Goal: Task Accomplishment & Management: Use online tool/utility

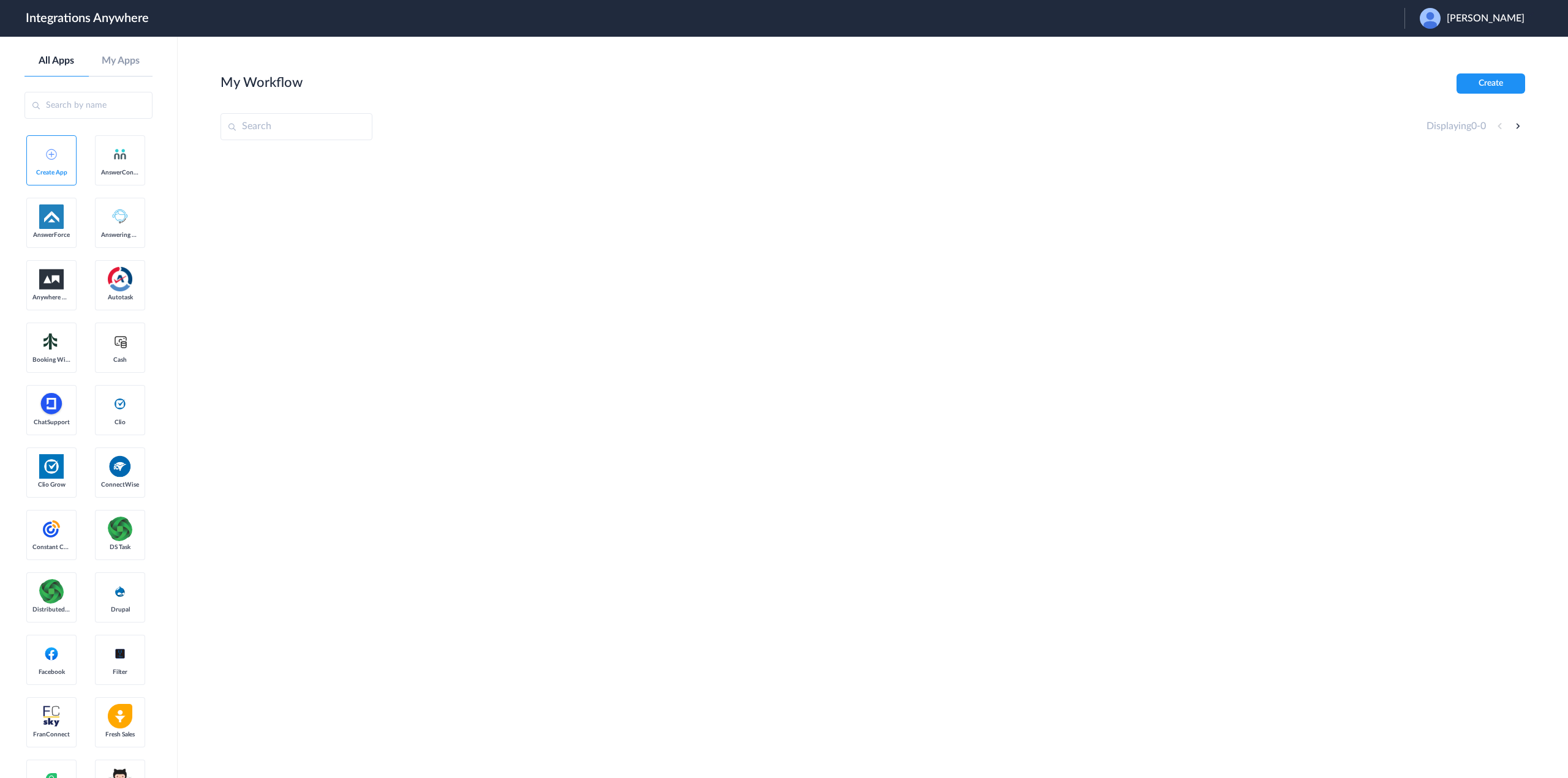
click at [1492, 15] on span "Rajee Lex" at bounding box center [1485, 18] width 78 height 11
click at [1439, 49] on link "Logout" at bounding box center [1426, 50] width 25 height 8
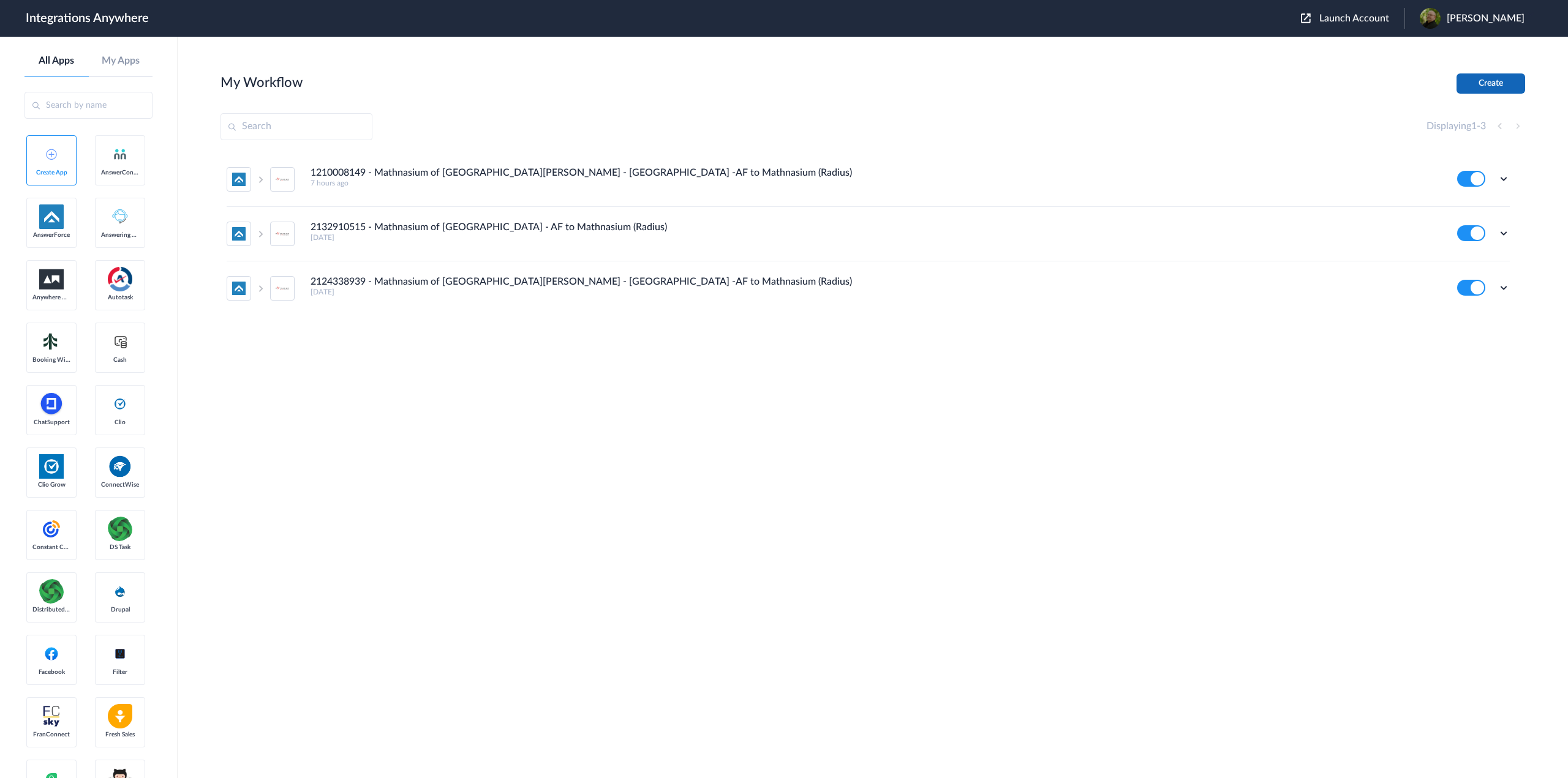
click at [1481, 80] on button "Create" at bounding box center [1490, 83] width 69 height 21
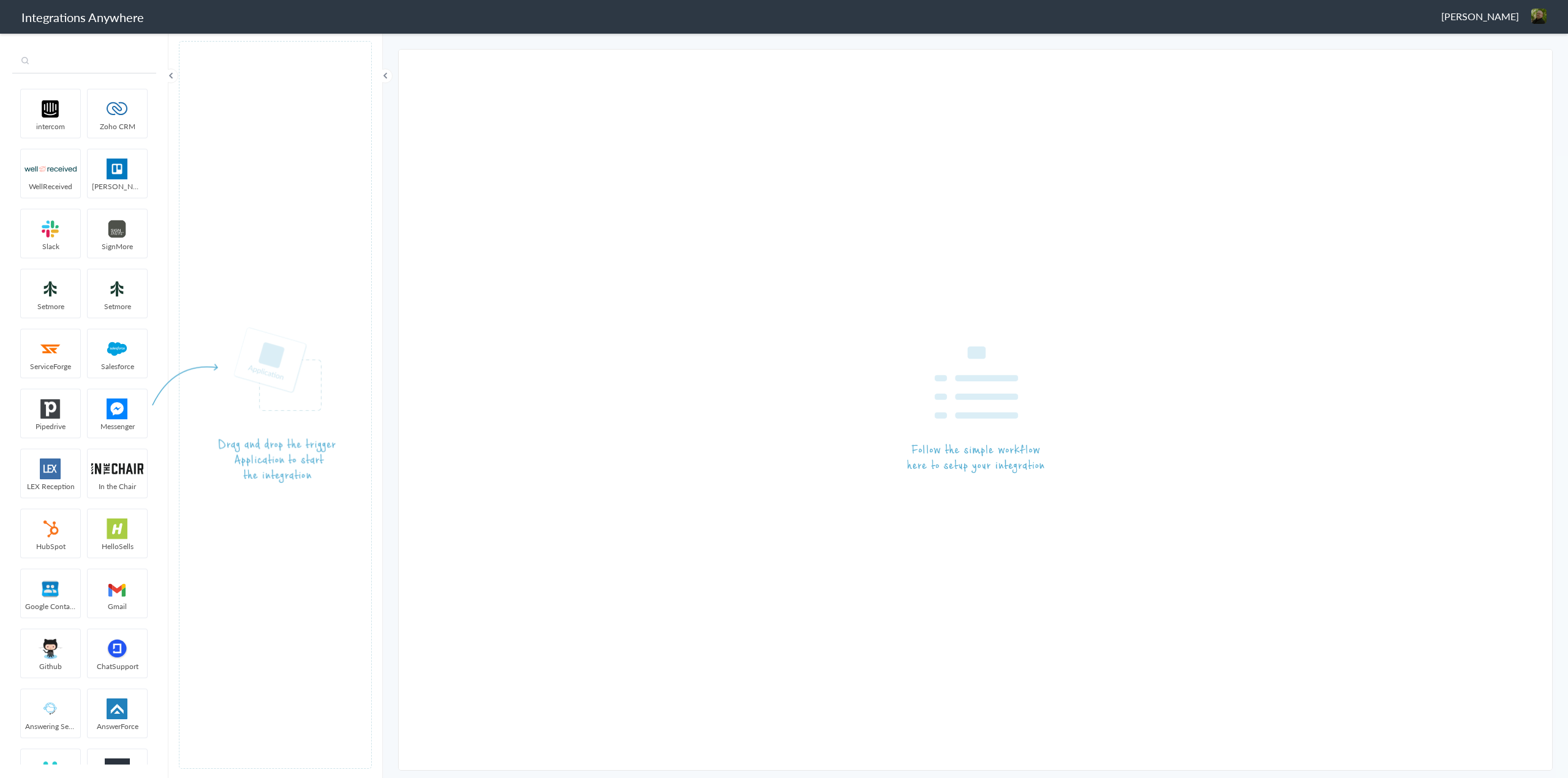
click at [66, 66] on input "text" at bounding box center [83, 62] width 144 height 23
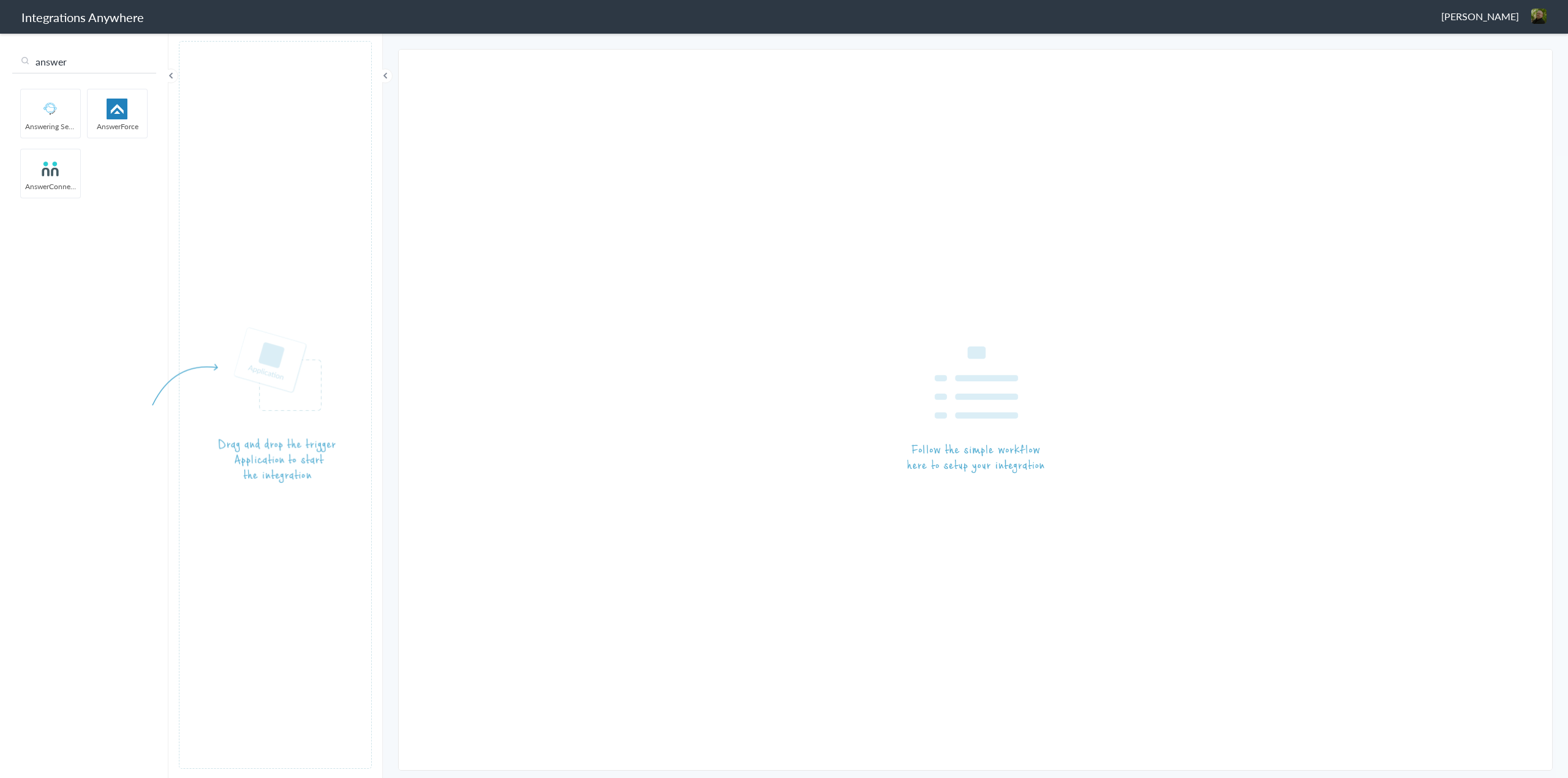
type input "answer"
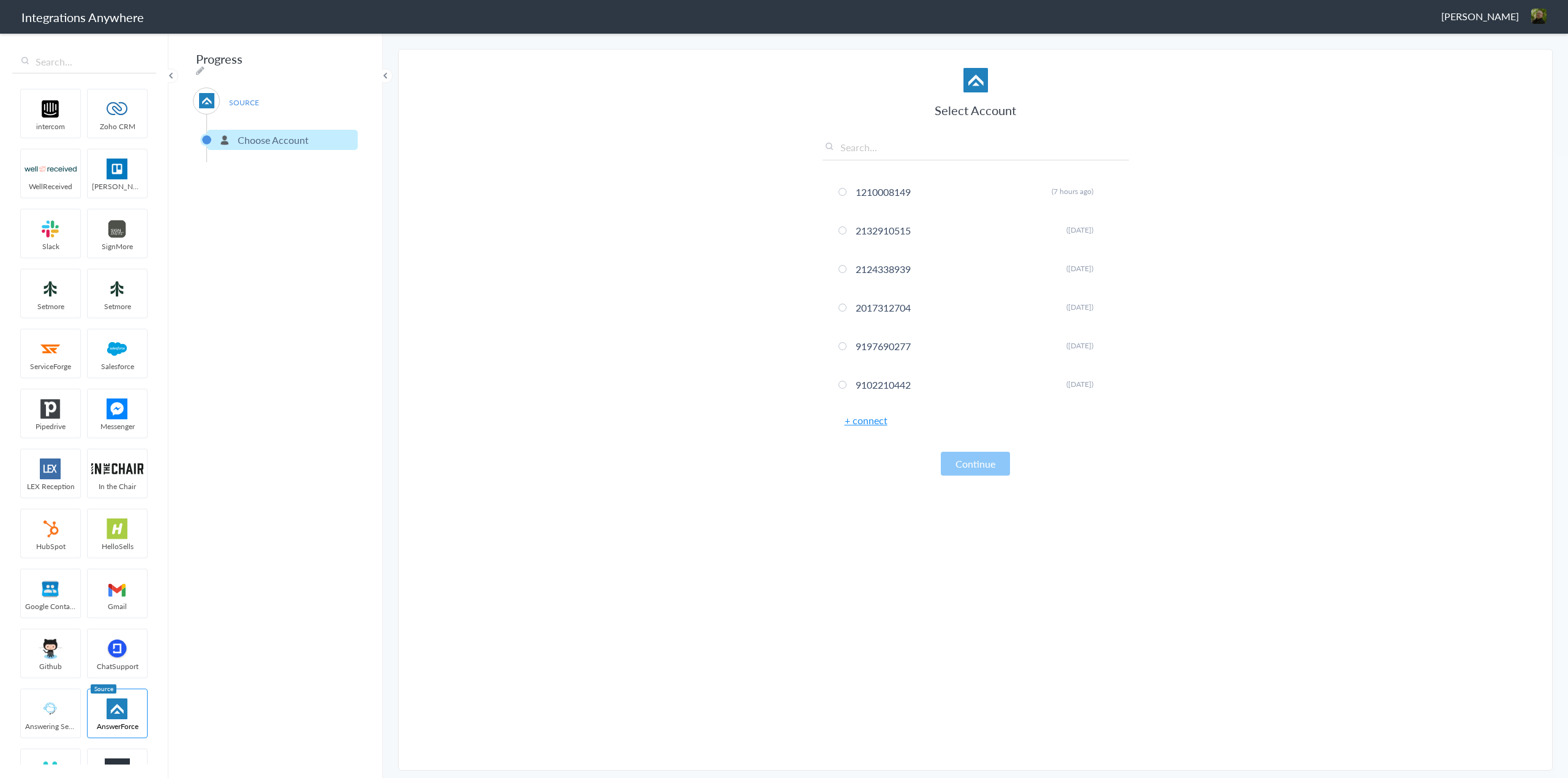
click at [883, 426] on link "+ connect" at bounding box center [866, 420] width 43 height 14
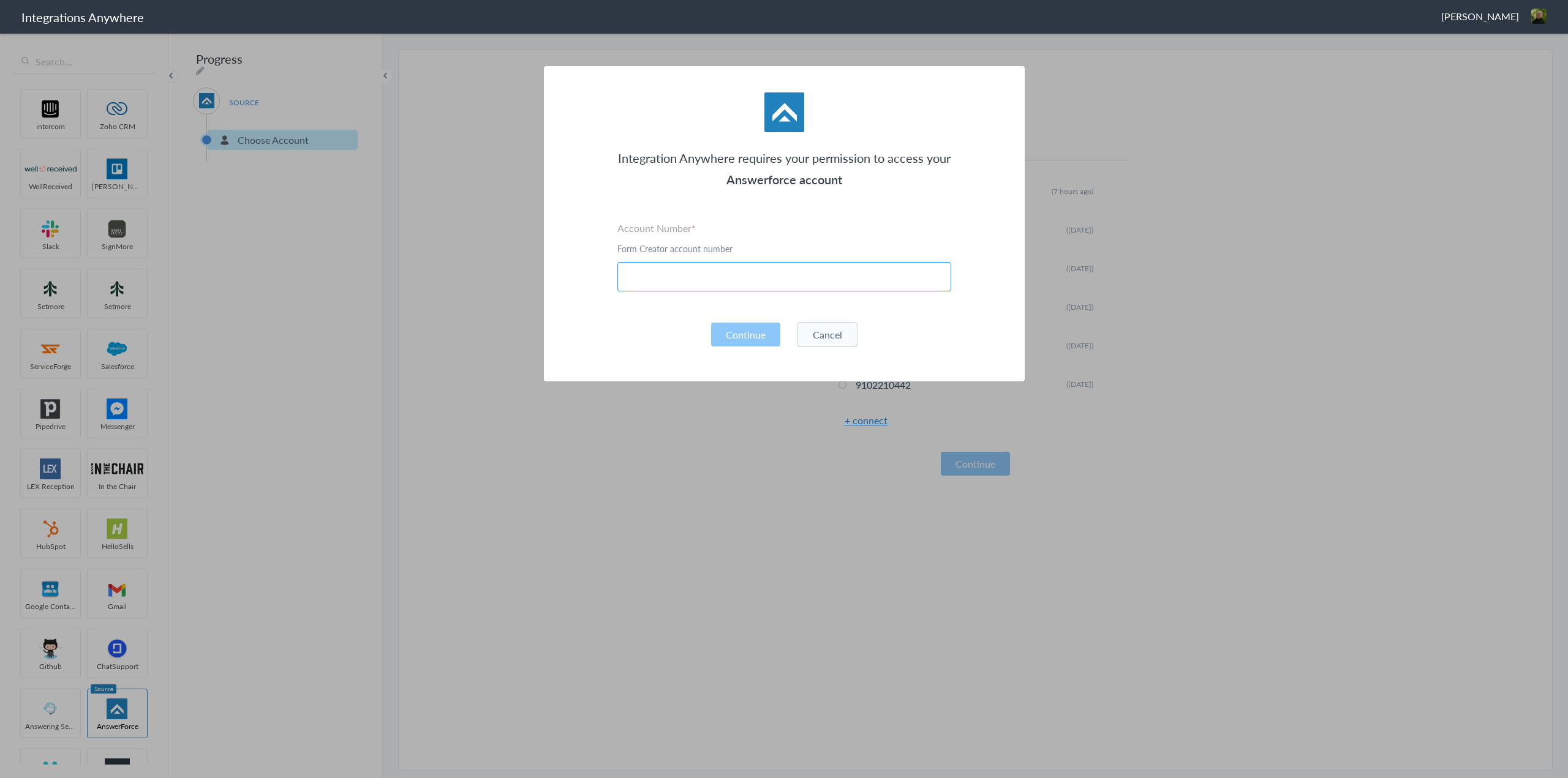
paste input "2132912692"
type input "2132912692"
click at [744, 325] on button "Continue" at bounding box center [746, 335] width 69 height 24
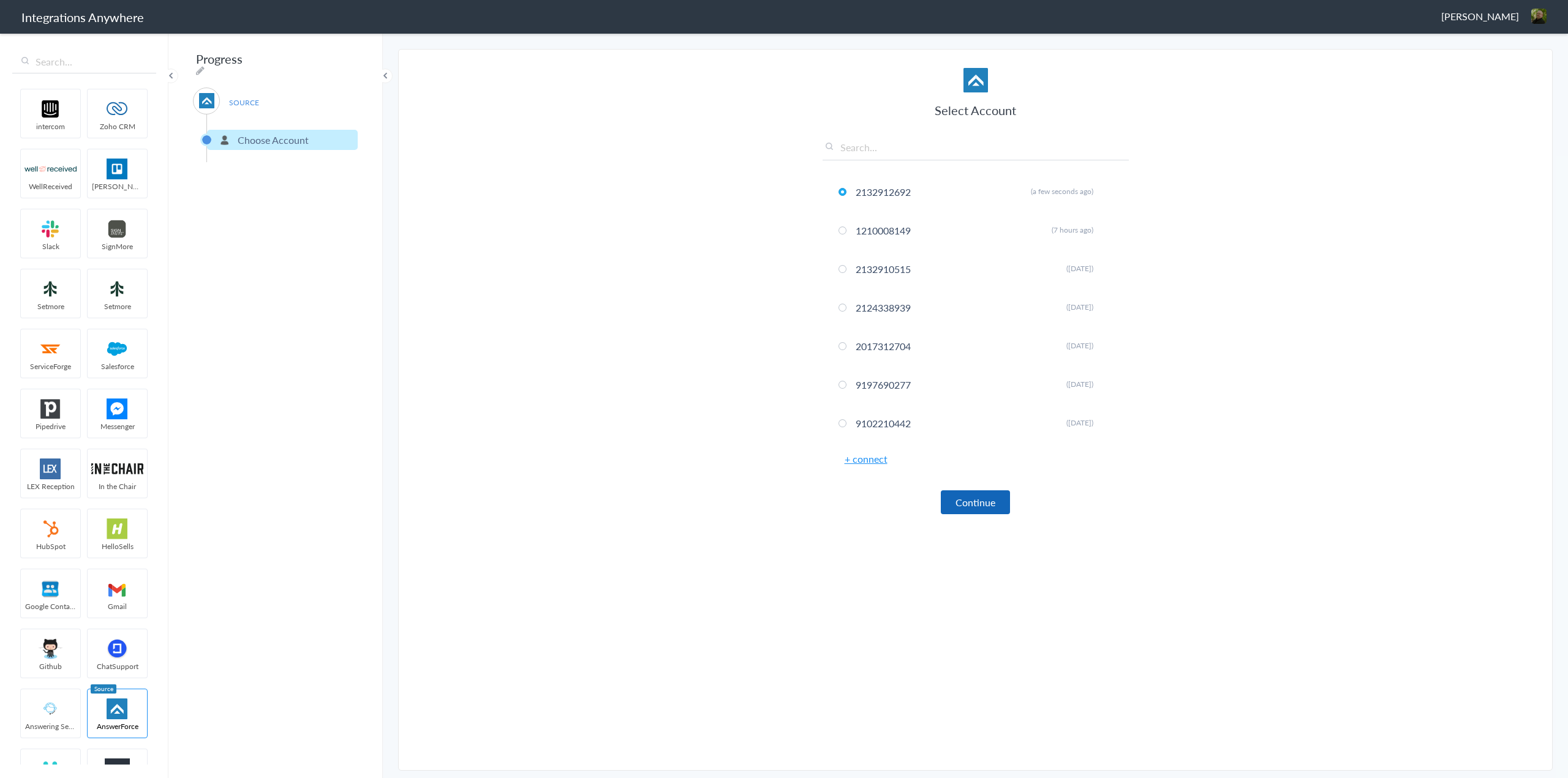
click at [975, 494] on button "Continue" at bounding box center [975, 502] width 69 height 24
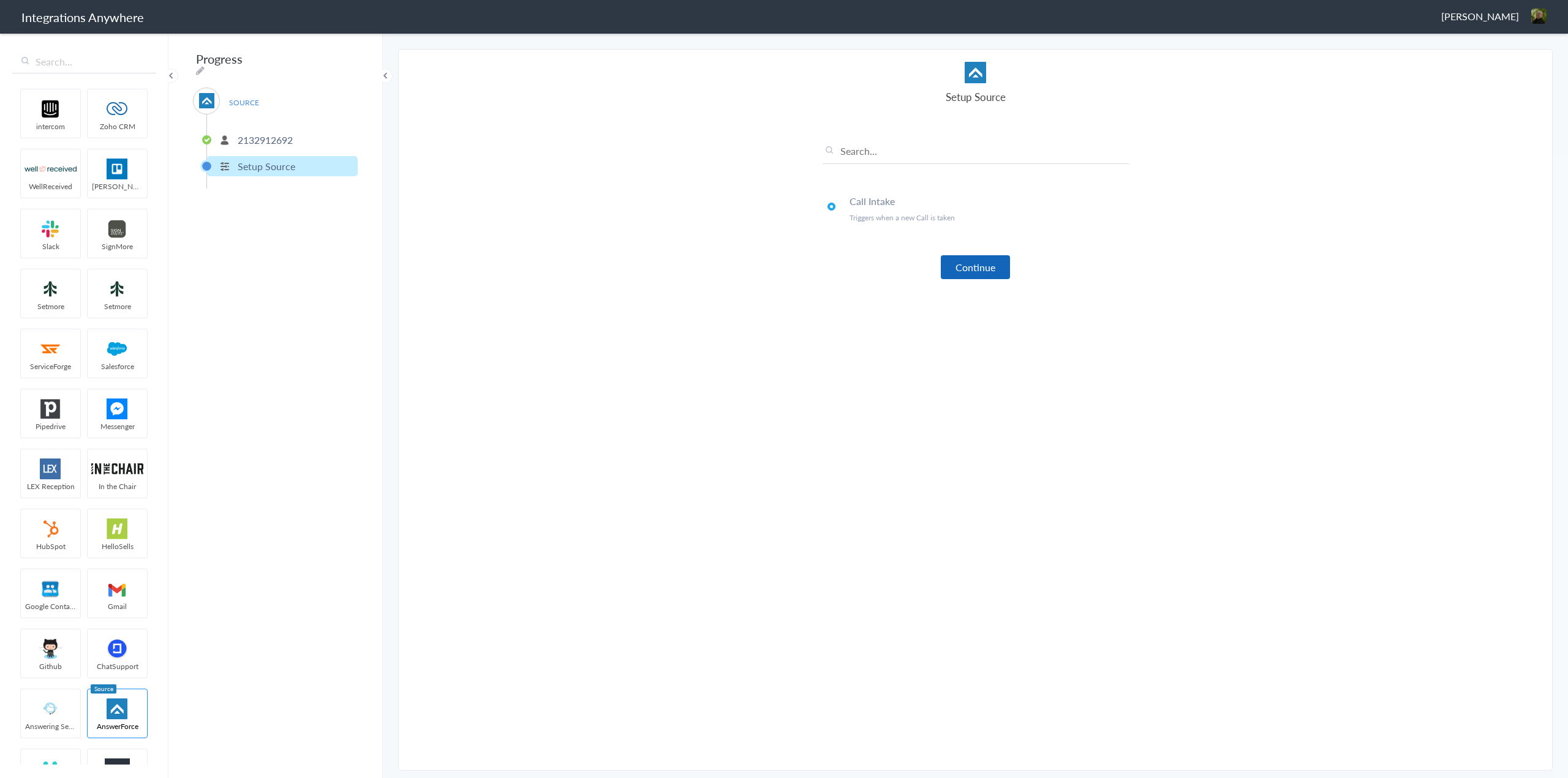
click at [962, 264] on button "Continue" at bounding box center [975, 267] width 69 height 24
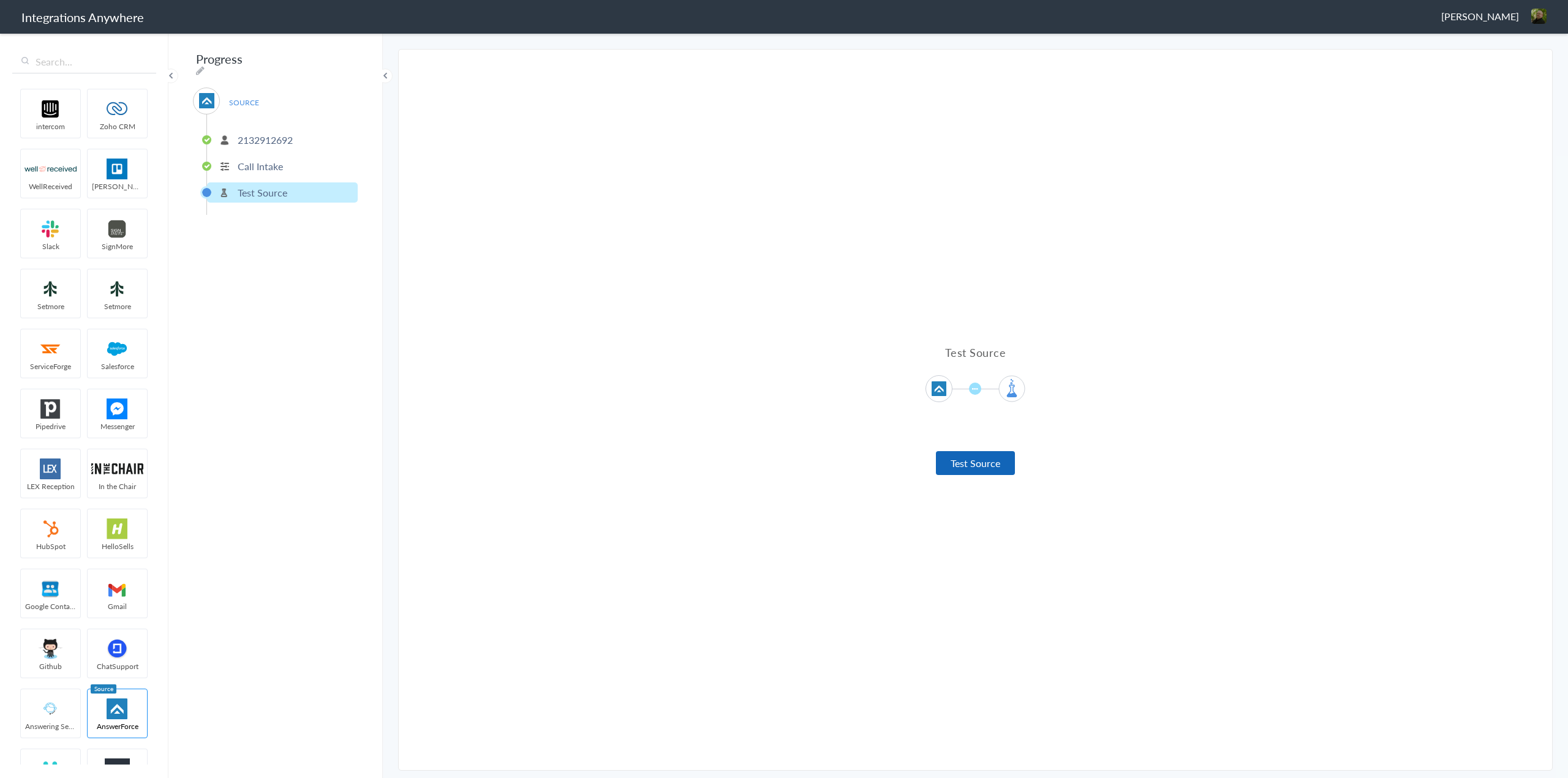
click at [962, 468] on button "Test Source" at bounding box center [976, 463] width 79 height 24
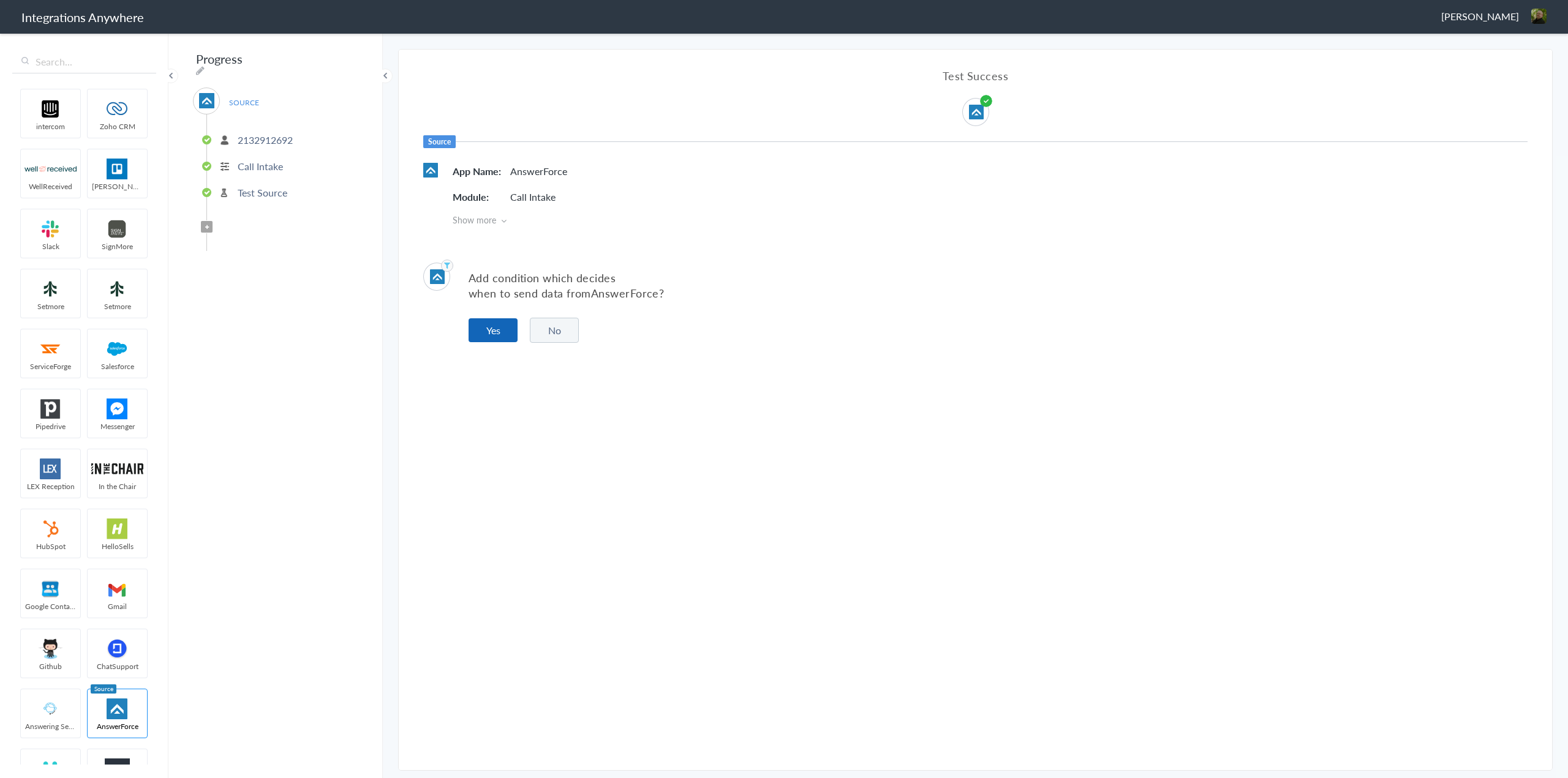
click at [488, 327] on button "Yes" at bounding box center [492, 330] width 49 height 24
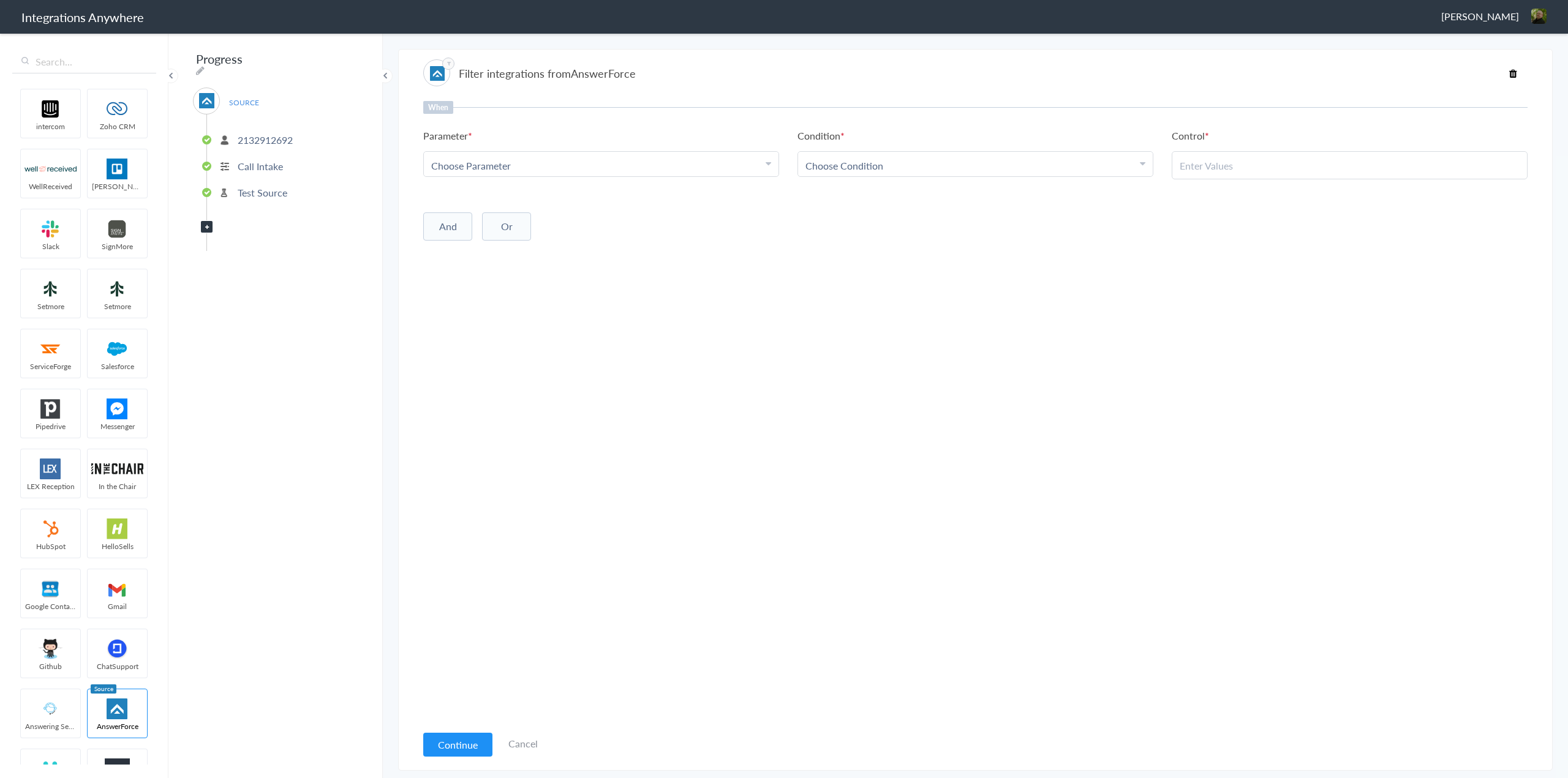
click at [680, 166] on div "Choose Parameter" at bounding box center [601, 166] width 340 height 14
click at [618, 158] on link "Choose Parameter" at bounding box center [601, 164] width 354 height 25
click at [565, 163] on div "Choose Parameter" at bounding box center [601, 166] width 340 height 14
click at [544, 202] on input "text" at bounding box center [601, 199] width 354 height 26
type input "rad"
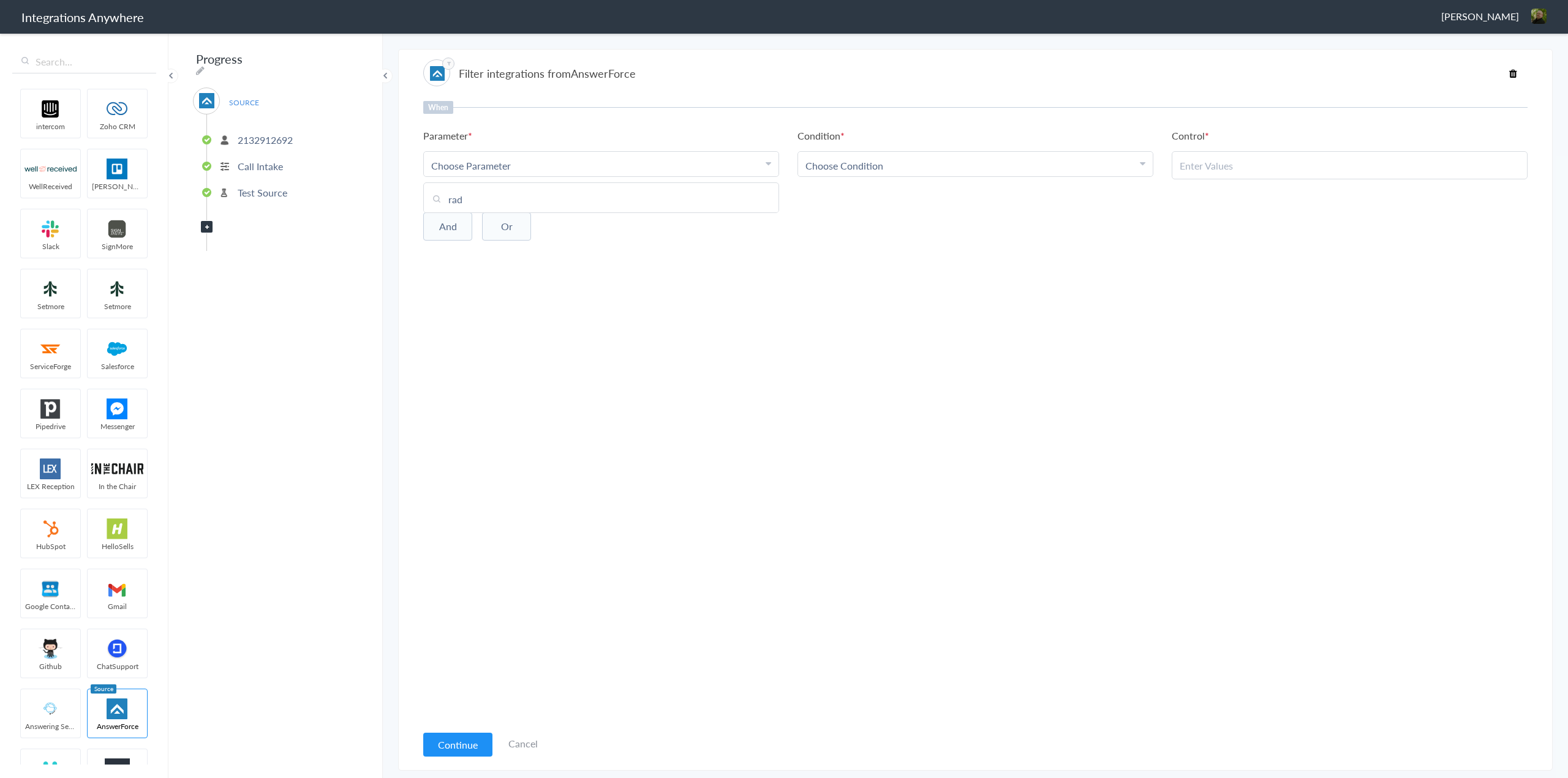
click at [256, 159] on p "Call Intake" at bounding box center [260, 166] width 45 height 14
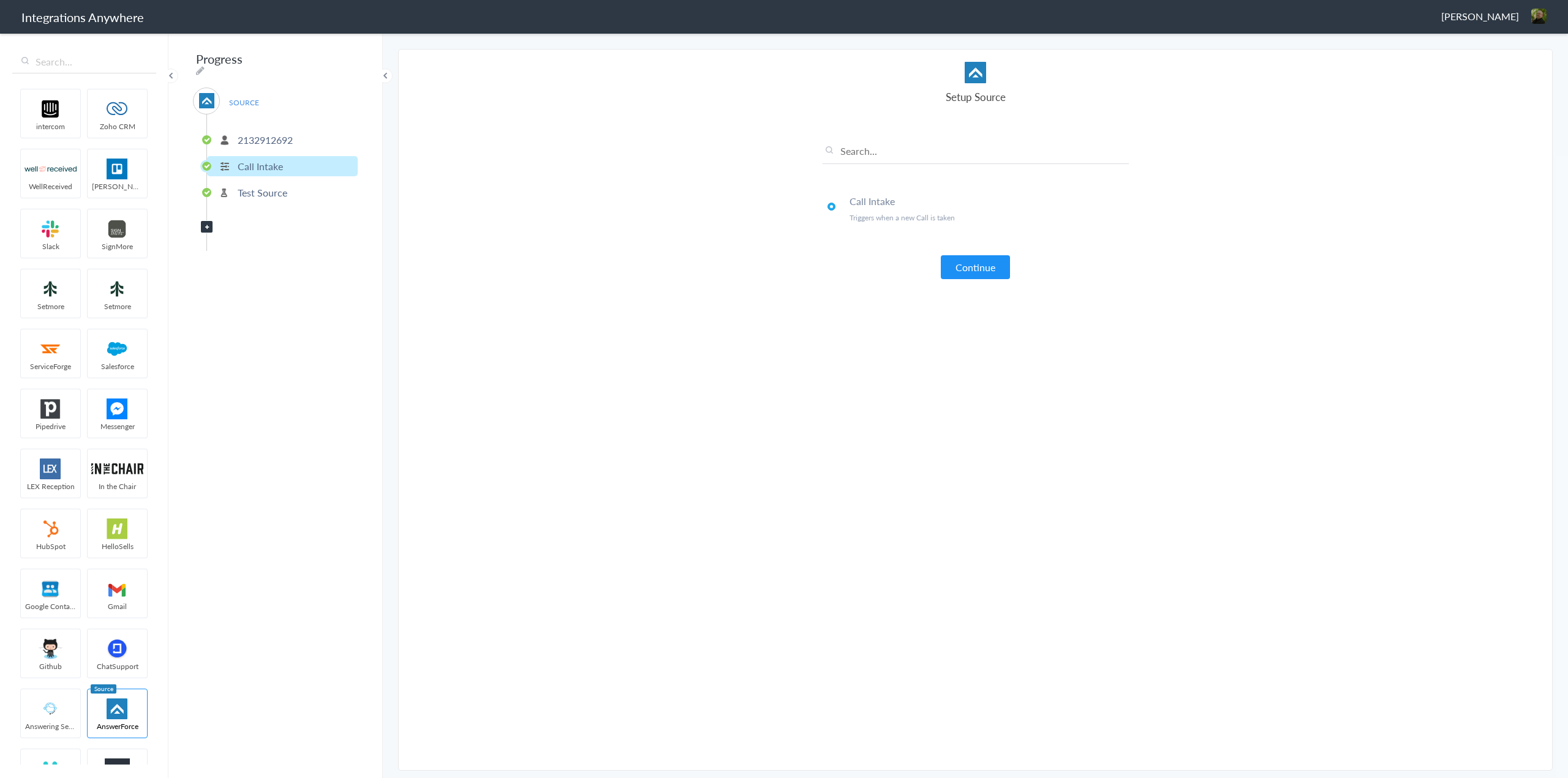
click at [258, 133] on p "2132912692" at bounding box center [265, 140] width 55 height 14
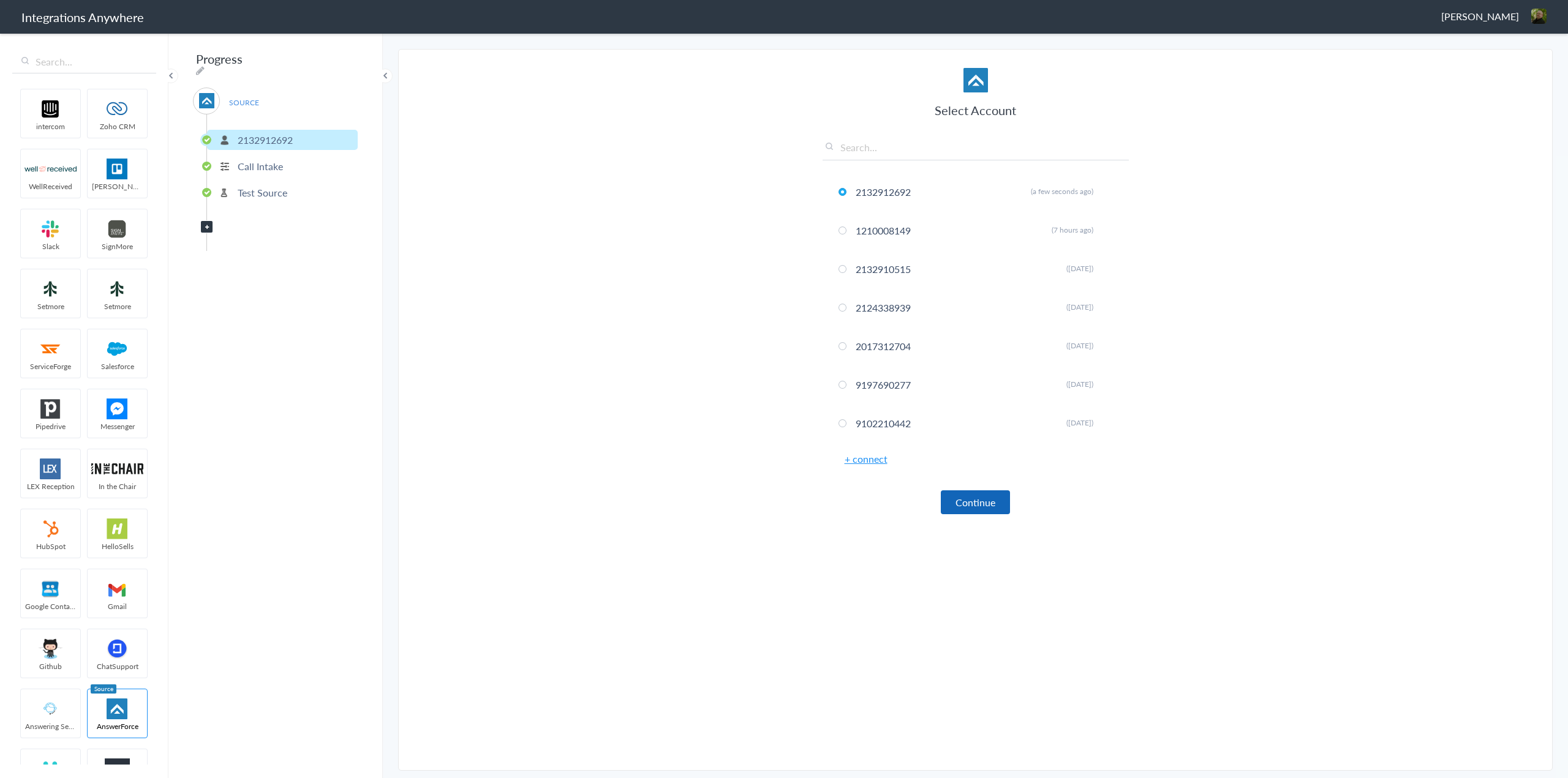
click at [976, 502] on button "Continue" at bounding box center [975, 502] width 69 height 24
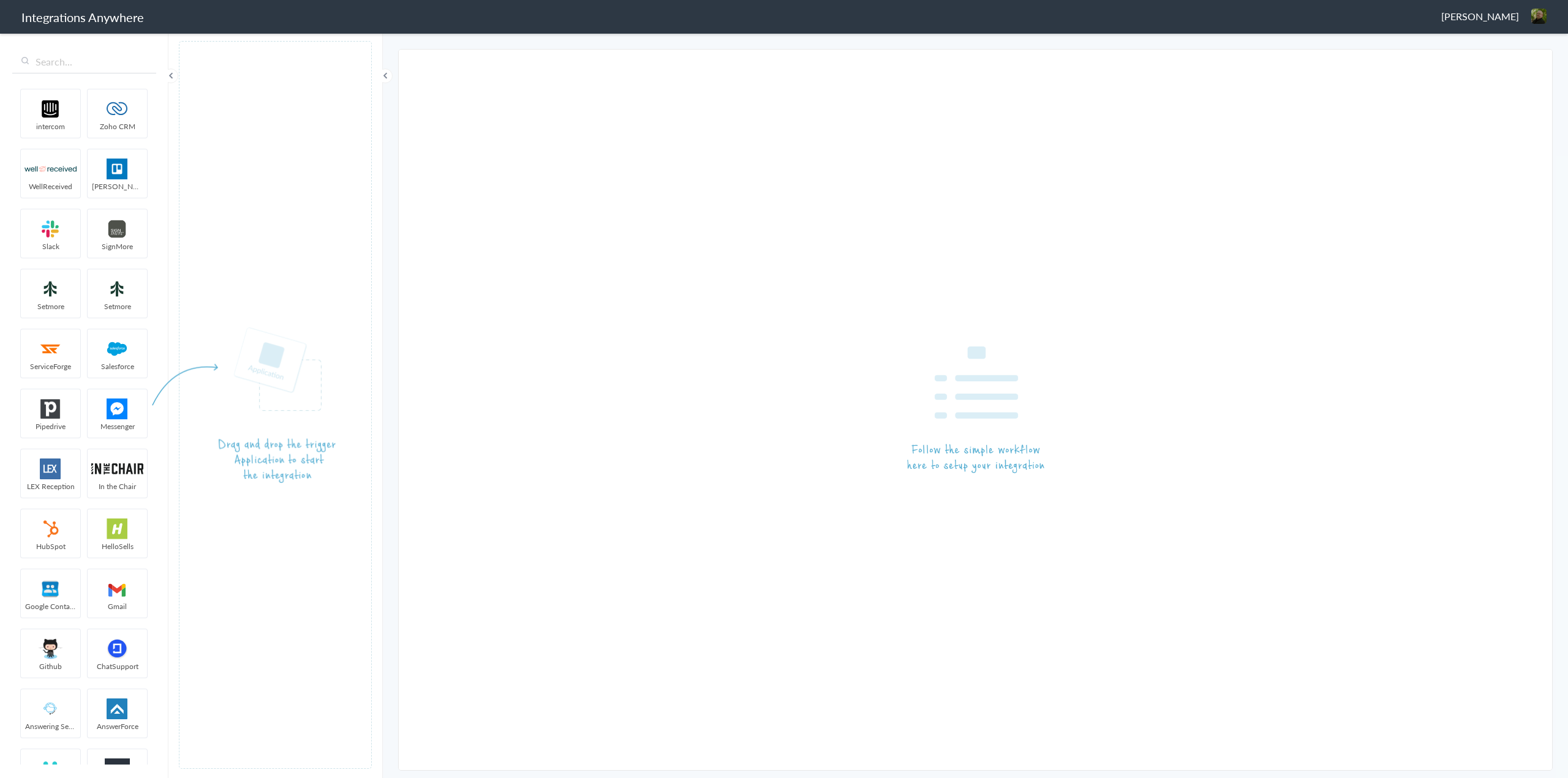
click at [1469, 16] on span "[PERSON_NAME]" at bounding box center [1480, 16] width 78 height 14
click at [1490, 64] on li "Dashboard" at bounding box center [1512, 63] width 84 height 18
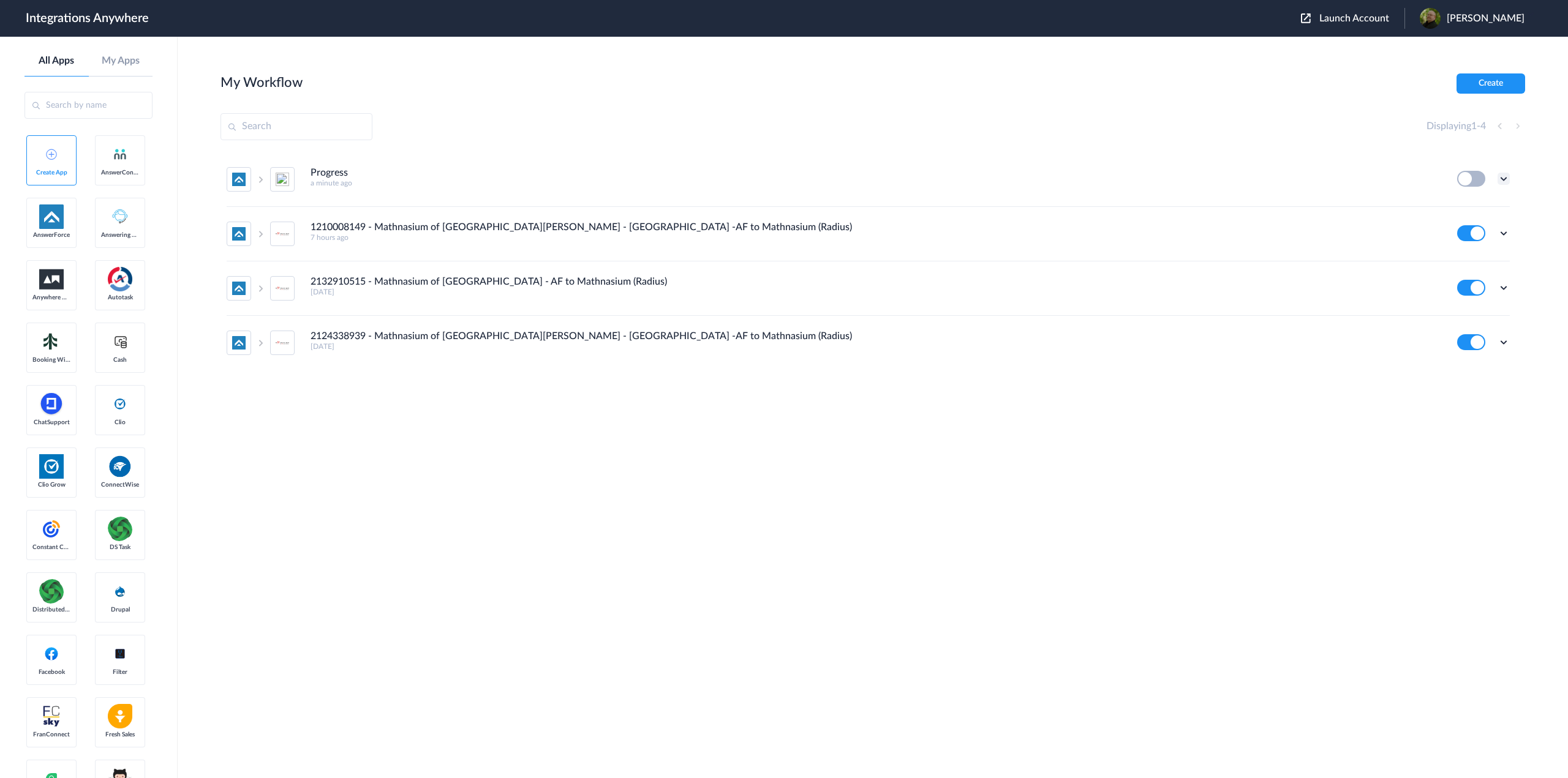
click at [1502, 178] on icon at bounding box center [1503, 178] width 12 height 12
click at [1470, 203] on li "Edit" at bounding box center [1470, 207] width 80 height 23
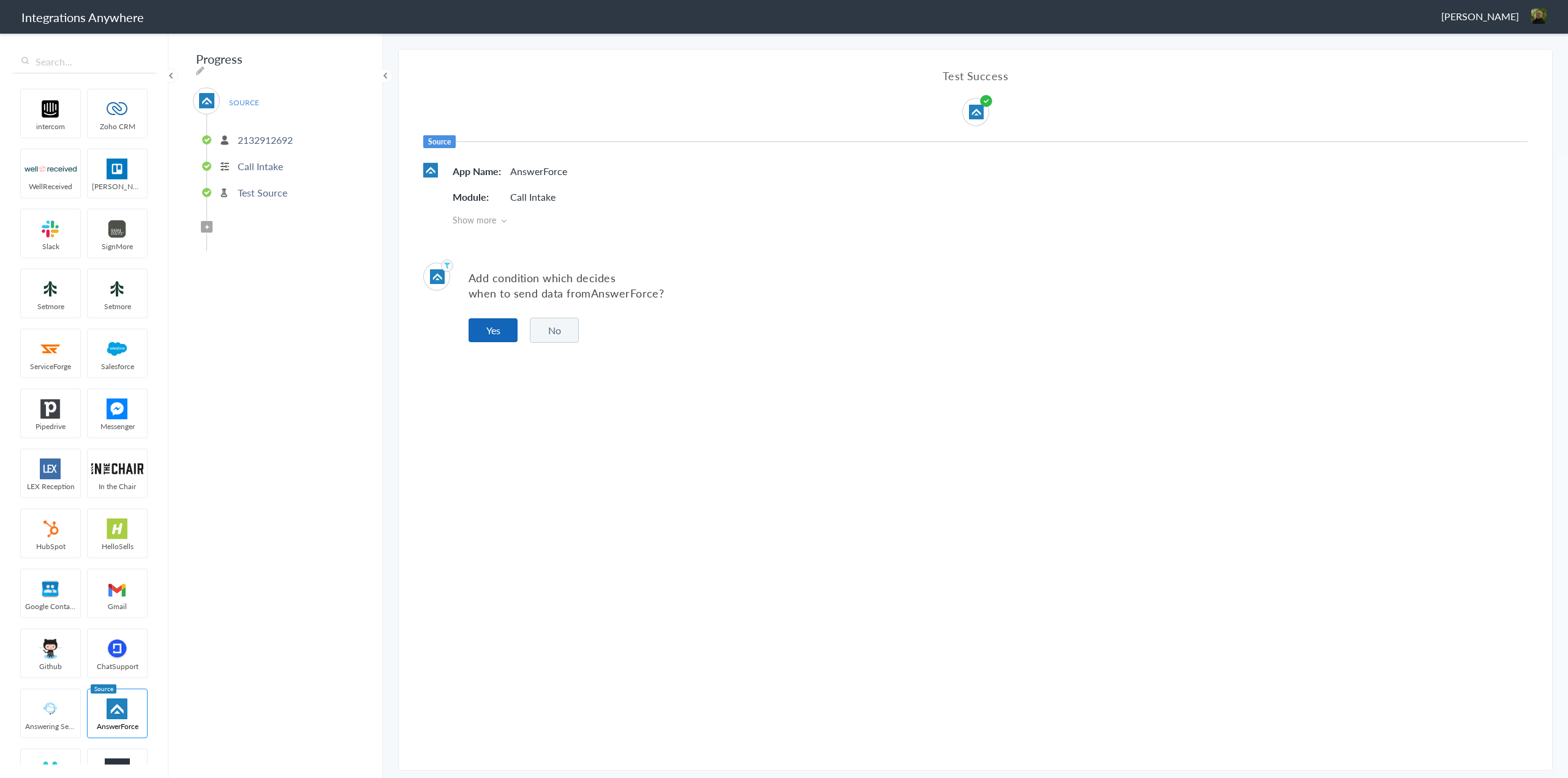
click at [500, 336] on button "Yes" at bounding box center [492, 330] width 49 height 24
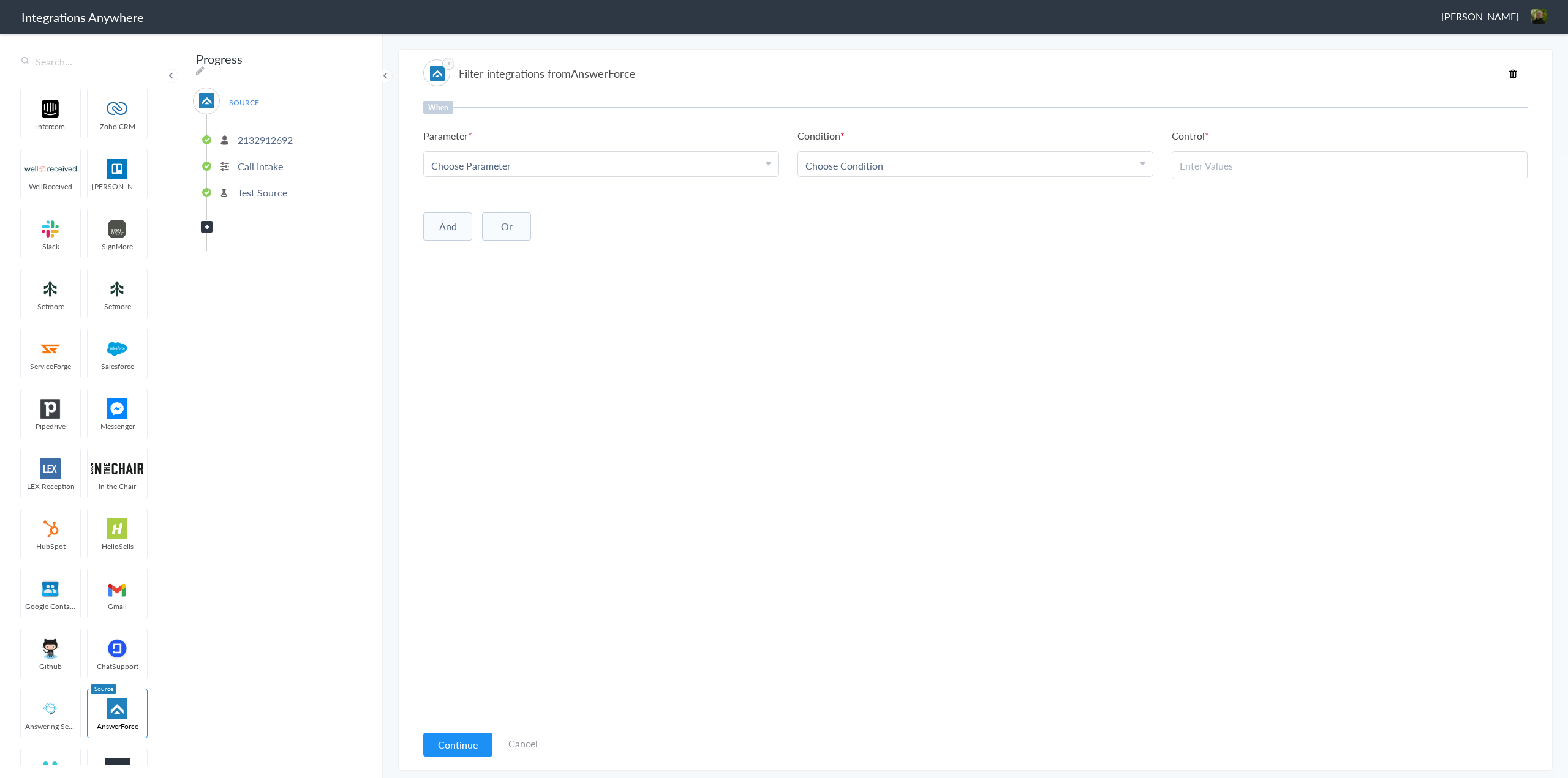
click at [507, 164] on span "Choose Parameter" at bounding box center [471, 166] width 80 height 14
click at [507, 247] on link "Radius Integration" at bounding box center [601, 243] width 354 height 26
click at [933, 156] on link "Choose Condition" at bounding box center [975, 164] width 354 height 25
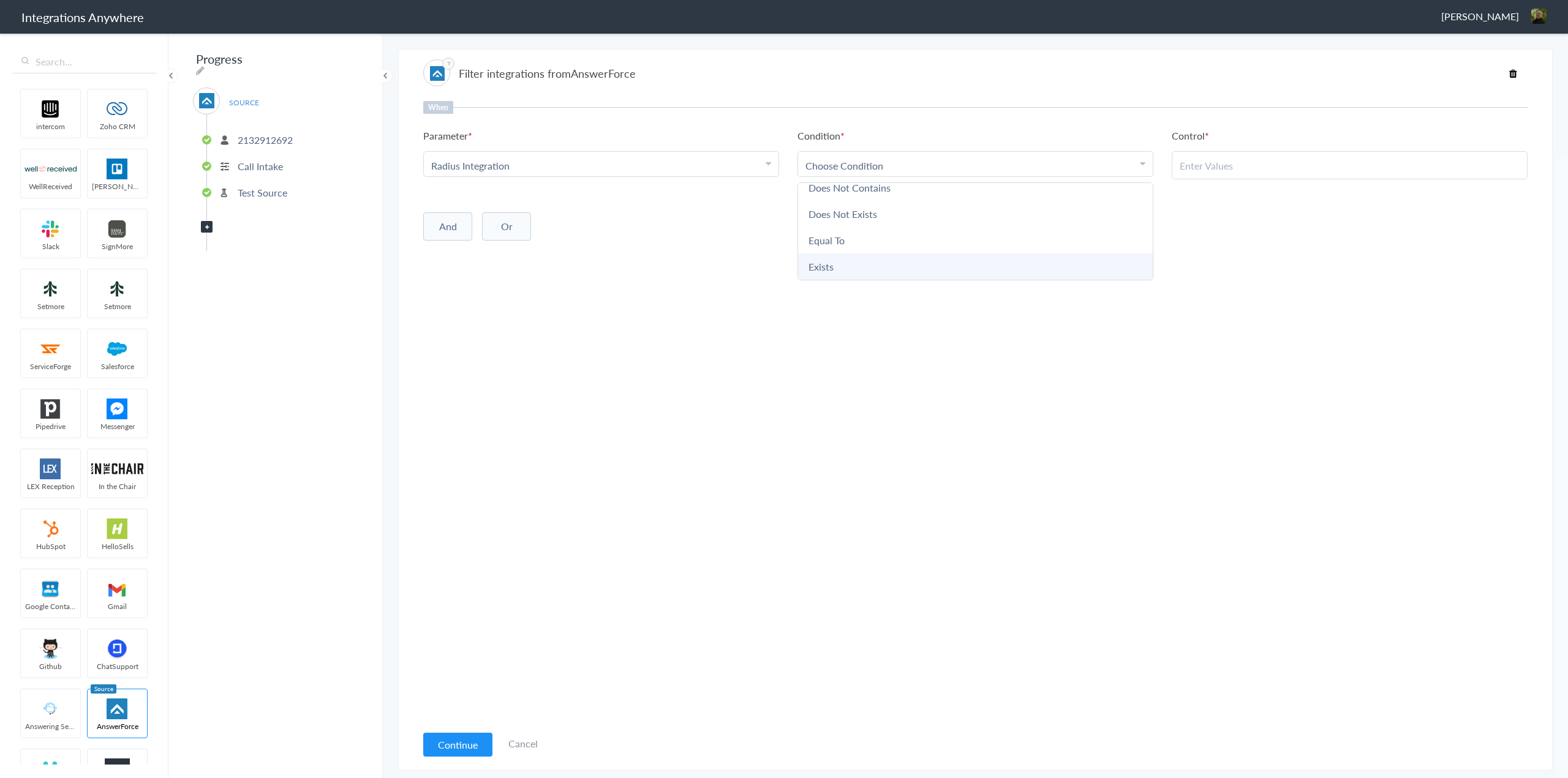
click at [857, 269] on link "Exists" at bounding box center [975, 266] width 354 height 26
click at [461, 223] on button "And" at bounding box center [447, 224] width 49 height 28
click at [457, 210] on span at bounding box center [459, 214] width 11 height 11
click at [471, 750] on button "Continue" at bounding box center [458, 745] width 69 height 24
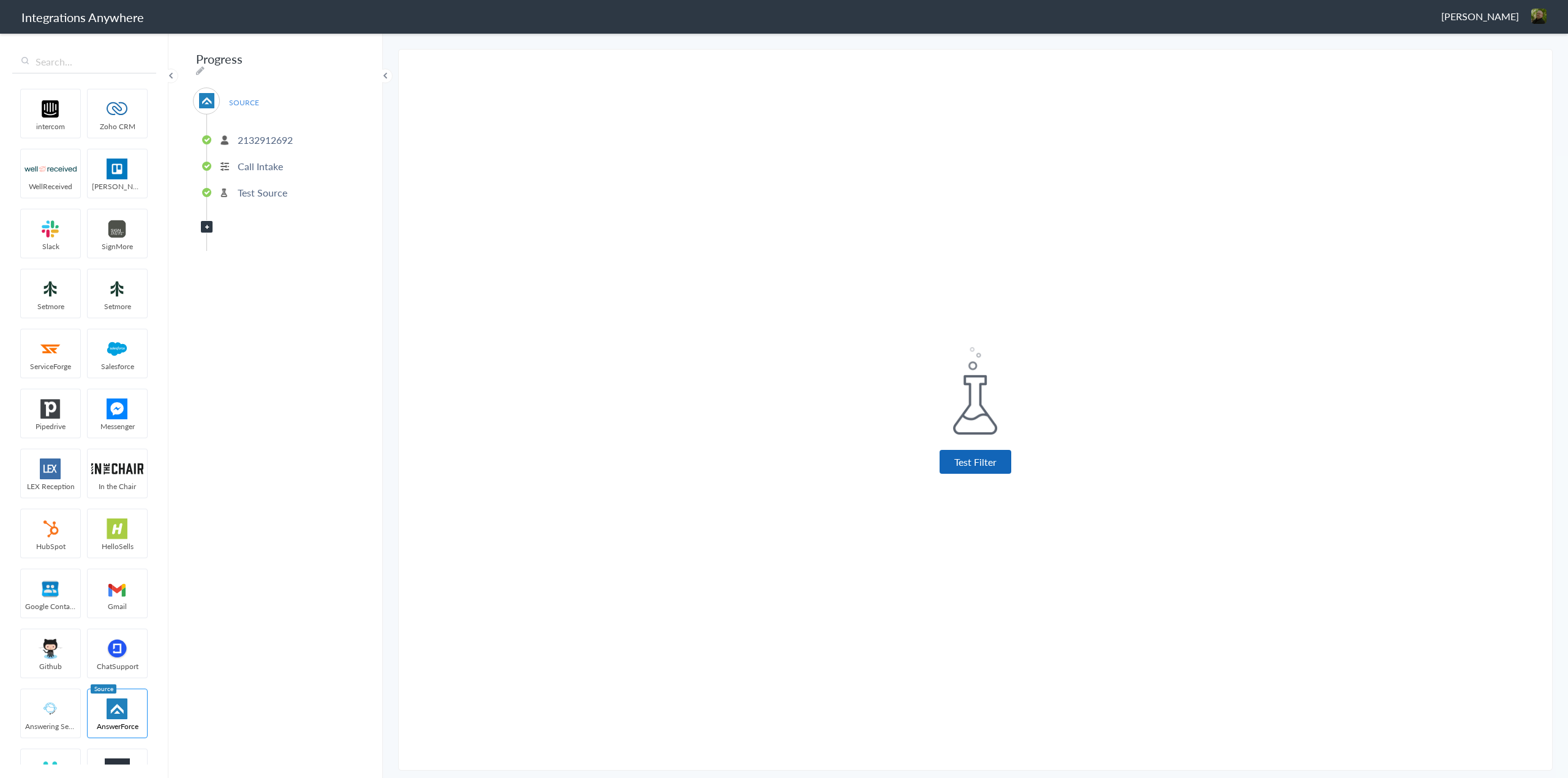
click at [990, 460] on button "Test Filter" at bounding box center [975, 462] width 71 height 24
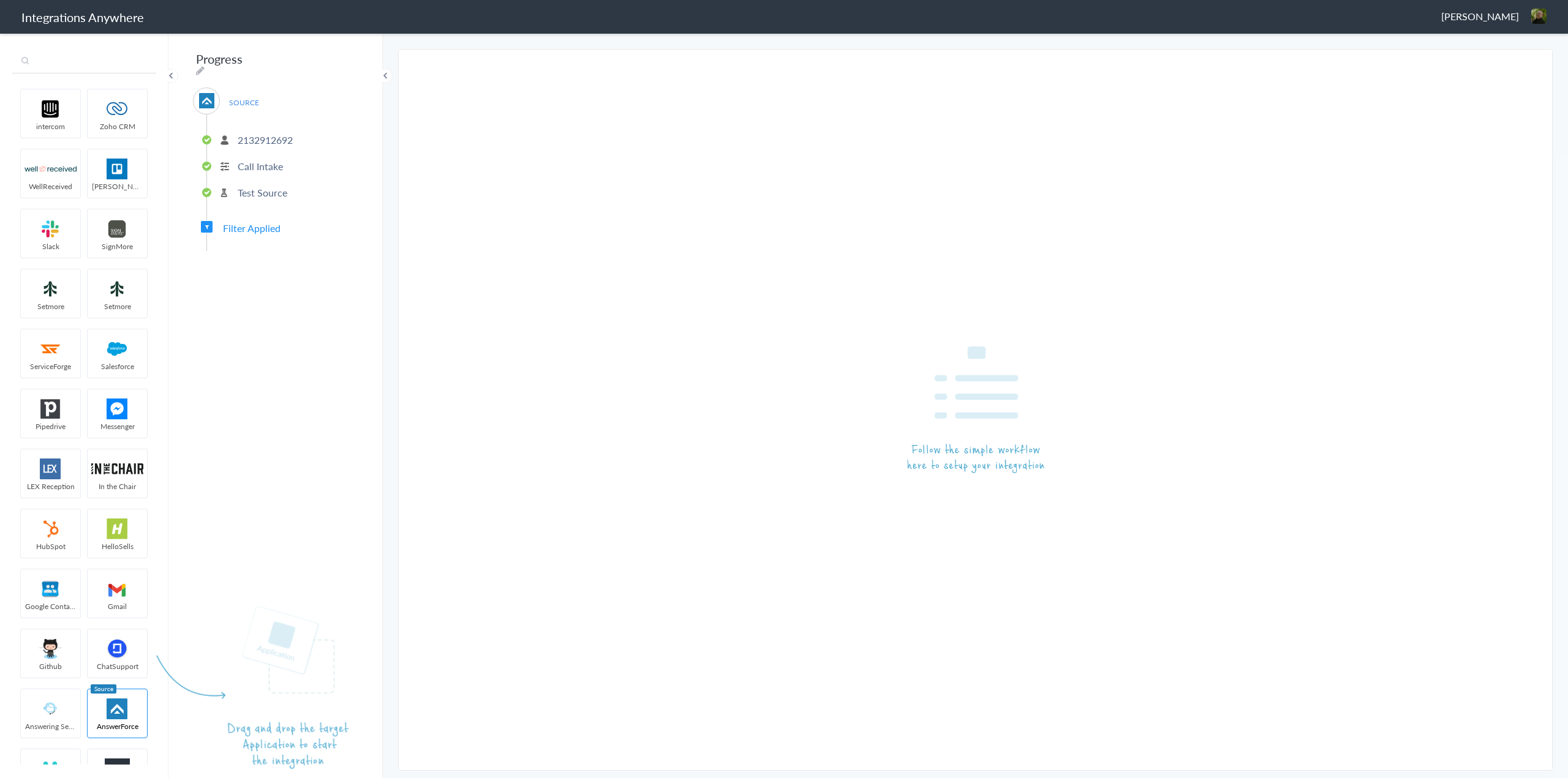
click at [62, 64] on input "text" at bounding box center [83, 62] width 144 height 23
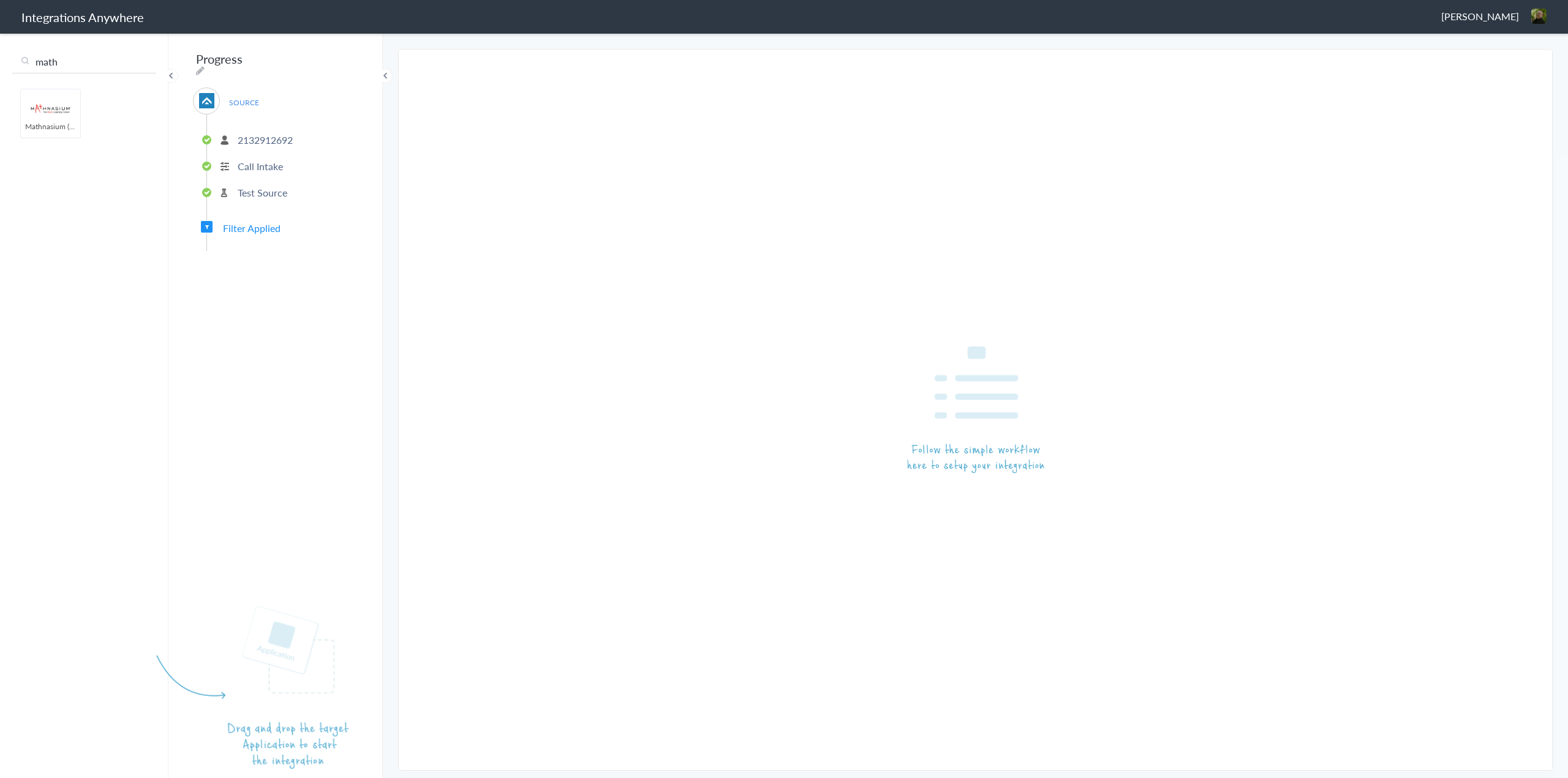
type input "math"
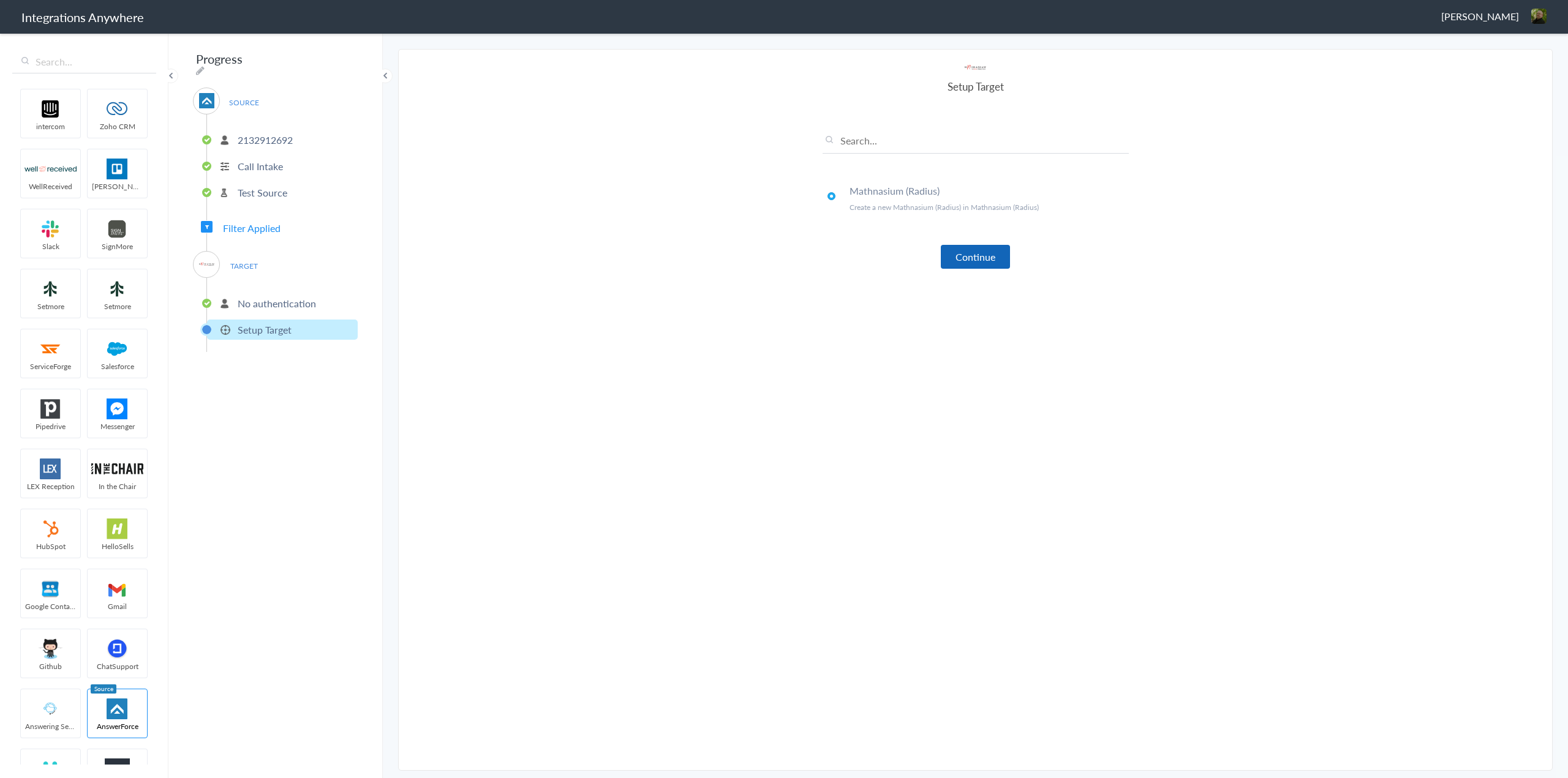
click at [974, 260] on button "Continue" at bounding box center [975, 257] width 69 height 24
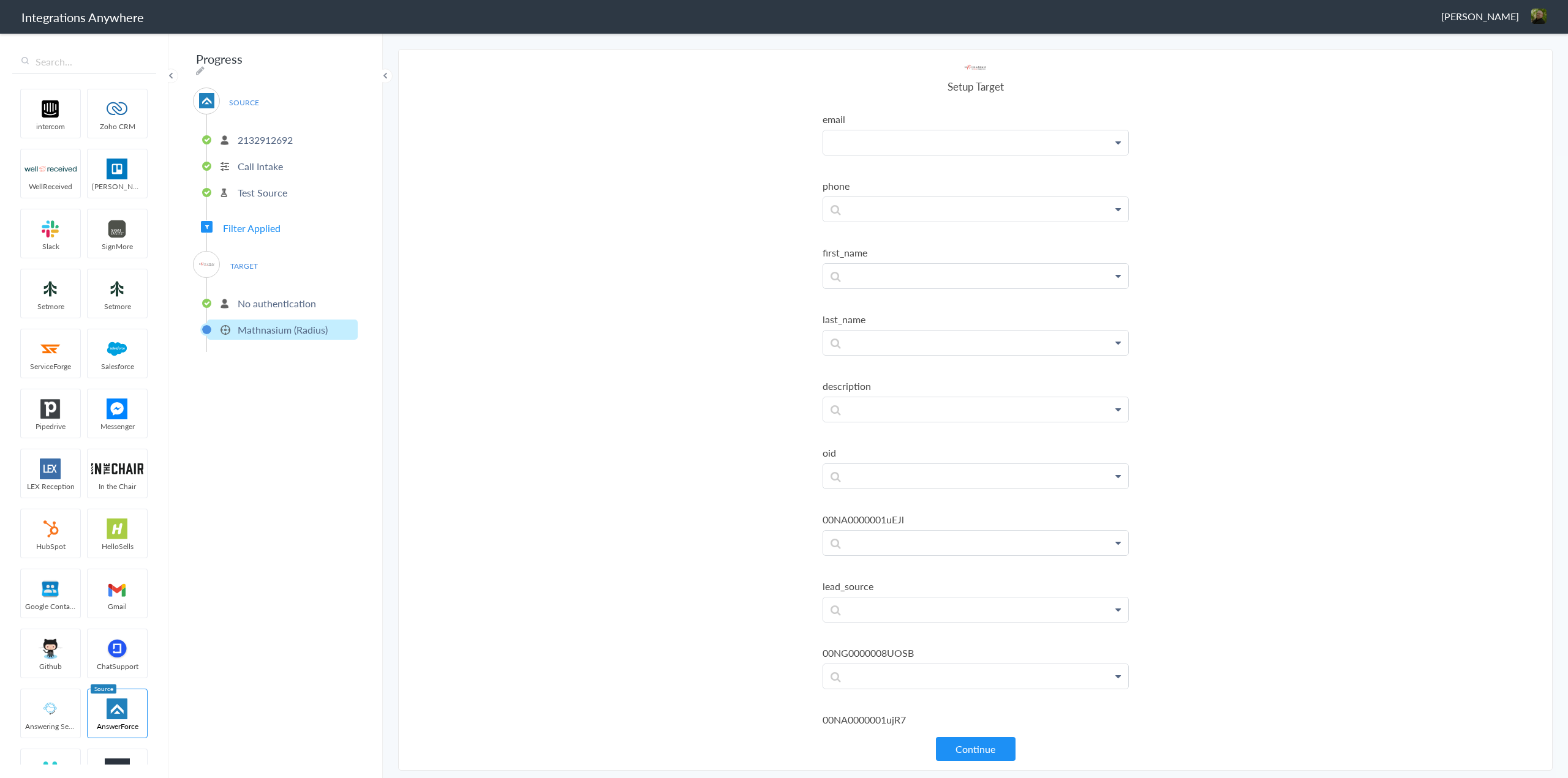
click at [909, 141] on p at bounding box center [975, 142] width 305 height 25
click at [897, 228] on link "Email" at bounding box center [975, 230] width 305 height 26
click at [896, 209] on p at bounding box center [975, 215] width 305 height 25
click at [872, 301] on link "Email" at bounding box center [975, 303] width 305 height 26
click at [902, 212] on p "Email" at bounding box center [975, 218] width 305 height 30
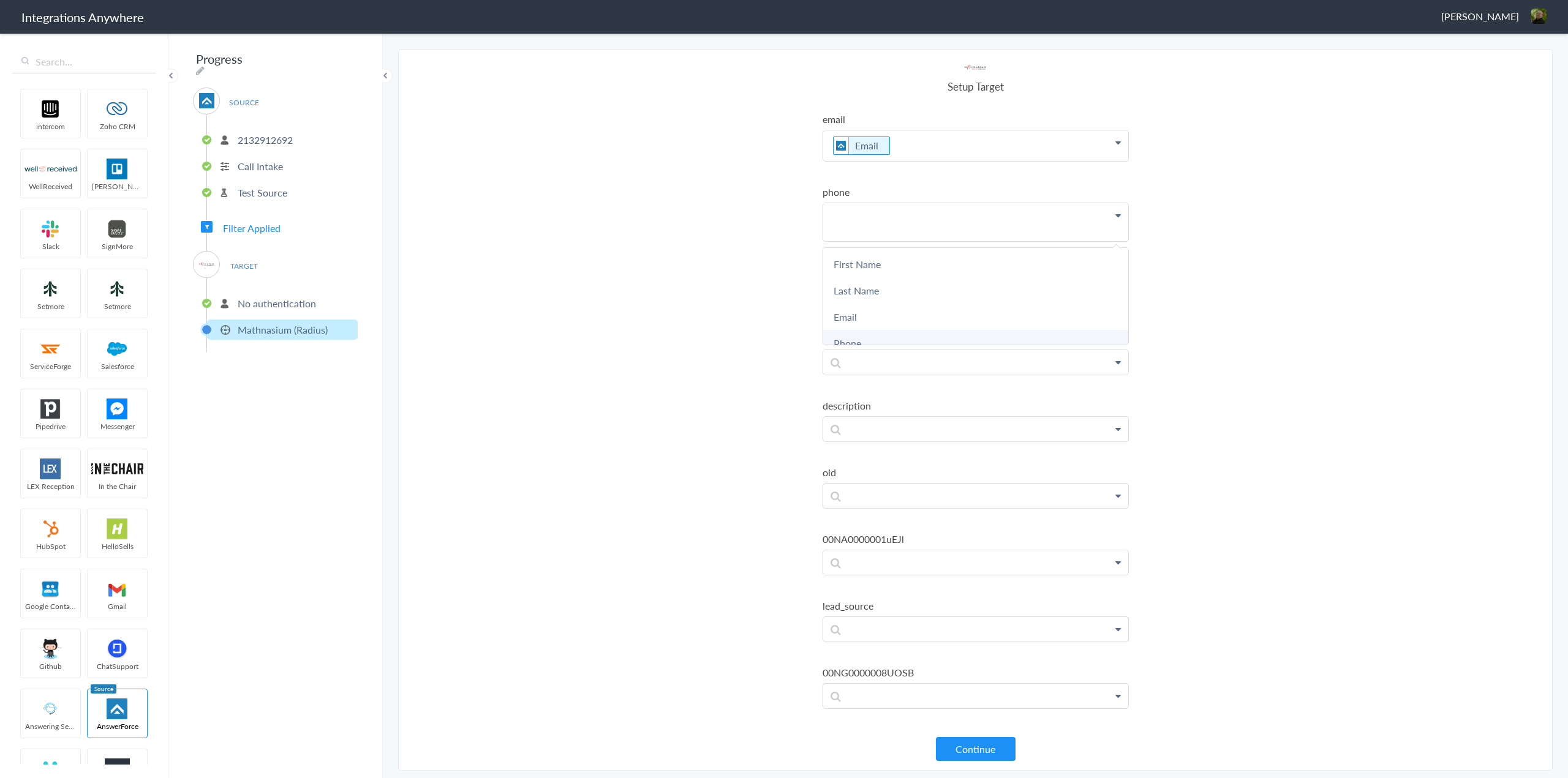
click at [885, 335] on link "Phone" at bounding box center [975, 343] width 305 height 26
click at [895, 292] on p at bounding box center [975, 288] width 305 height 25
click at [887, 323] on link "First Name" at bounding box center [975, 323] width 305 height 26
click at [907, 354] on p at bounding box center [975, 361] width 305 height 25
click at [898, 429] on link "Last Name" at bounding box center [975, 422] width 305 height 26
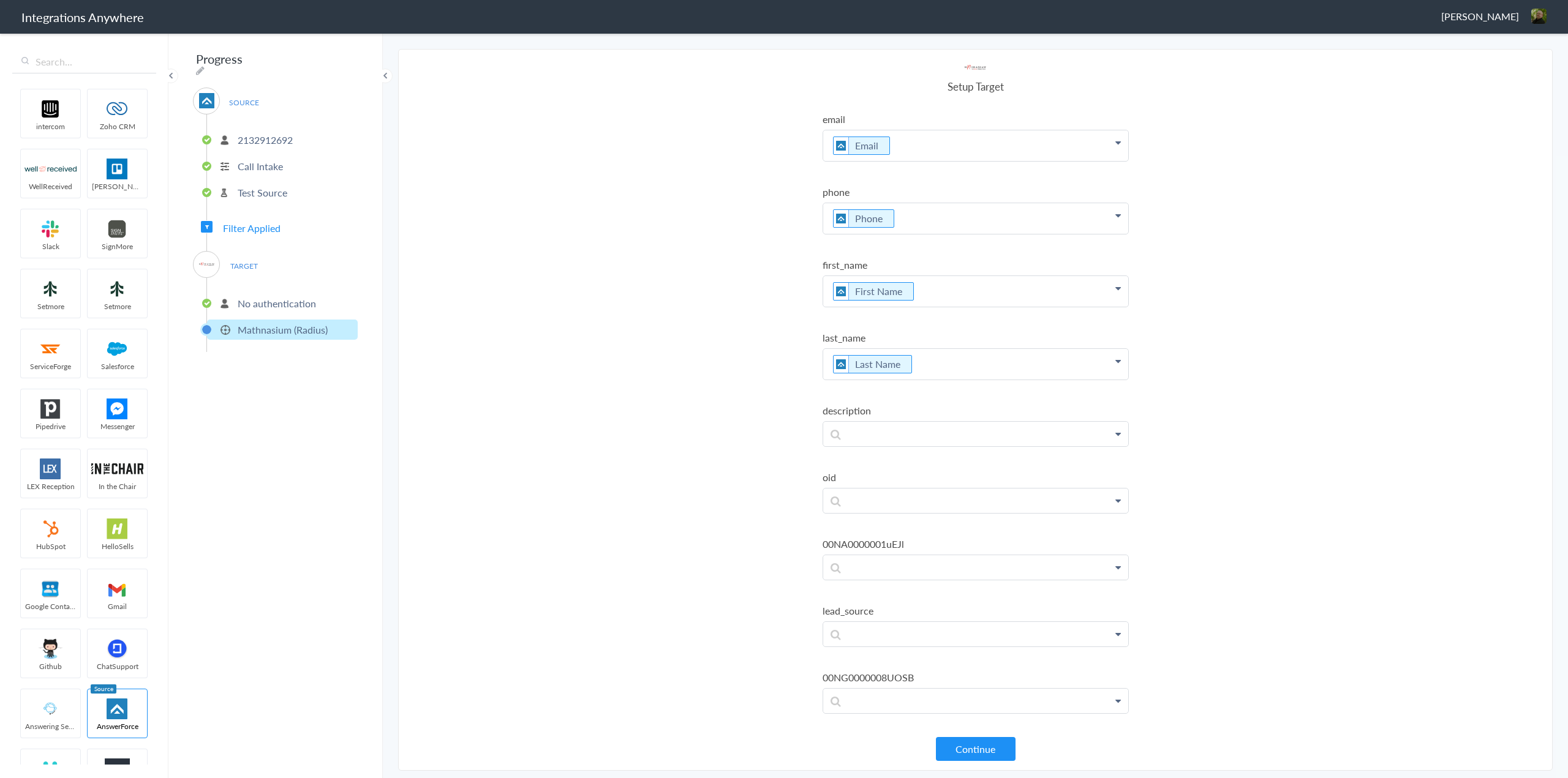
click at [261, 226] on span "Filter Applied" at bounding box center [251, 228] width 57 height 14
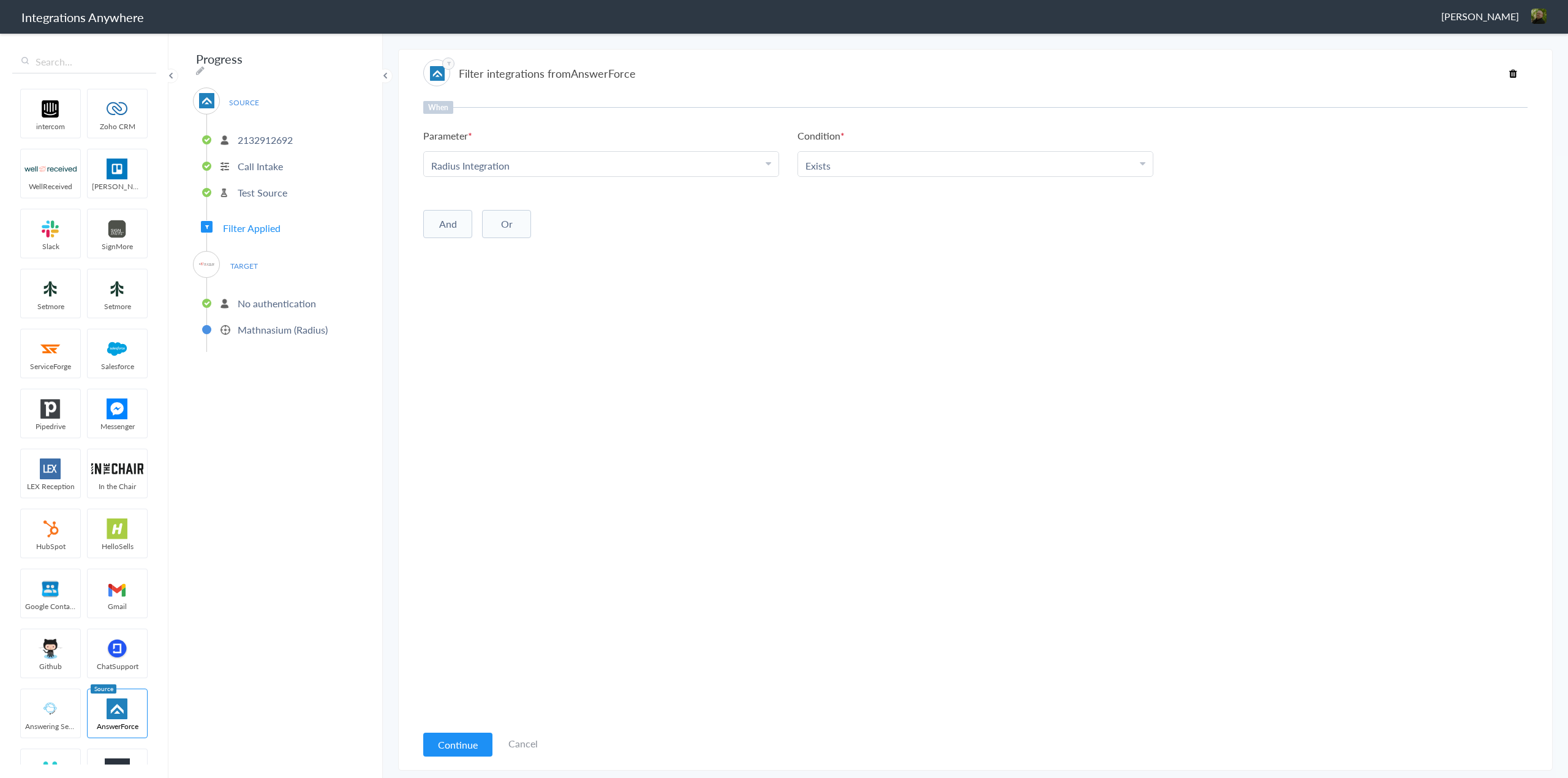
click at [279, 323] on p "Mathnasium (Radius)" at bounding box center [282, 330] width 90 height 14
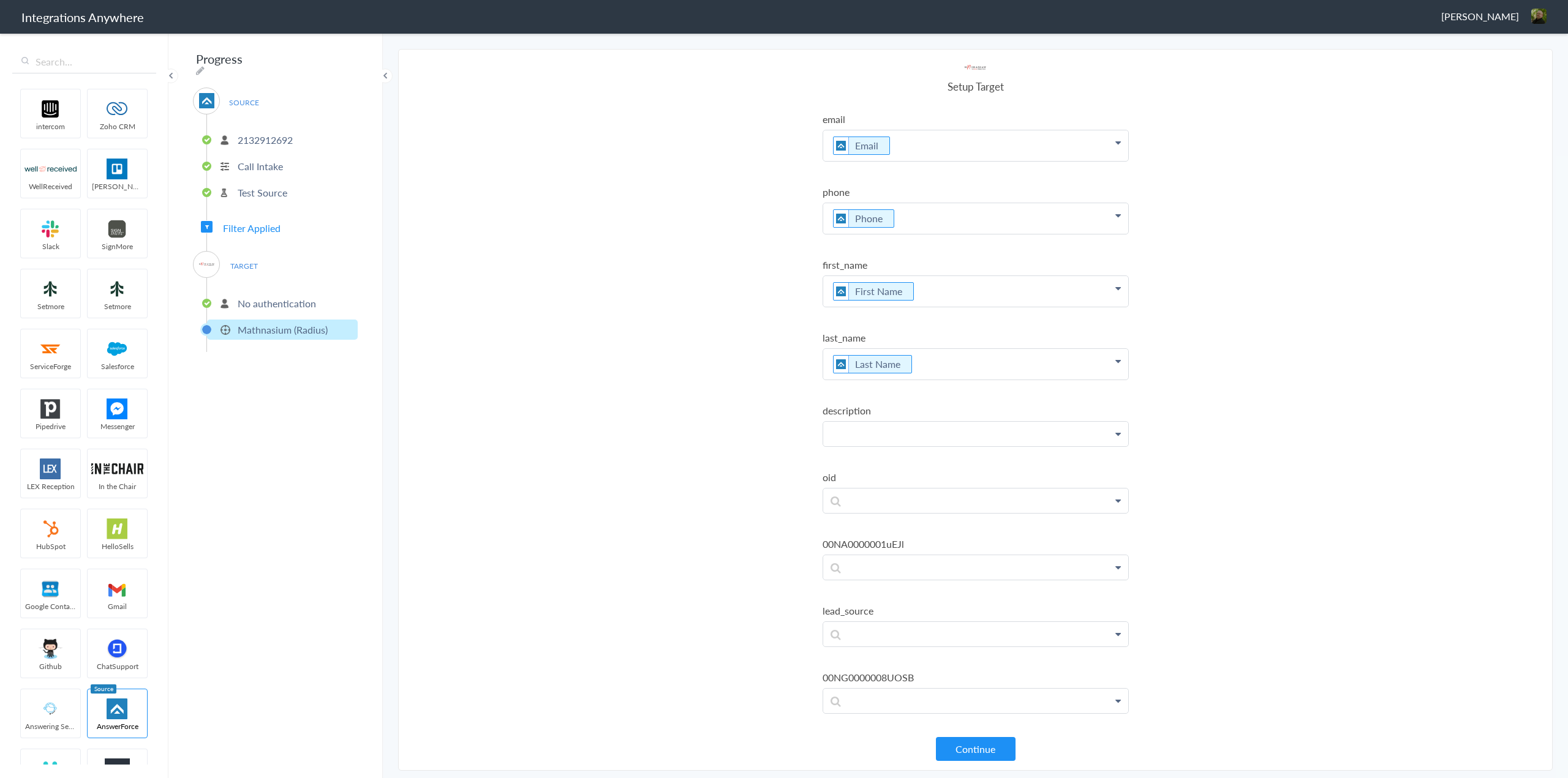
click at [962, 438] on p at bounding box center [975, 434] width 305 height 25
click at [916, 494] on link "Message(If Any)" at bounding box center [975, 495] width 305 height 26
click at [911, 503] on p at bounding box center [975, 506] width 305 height 25
paste p
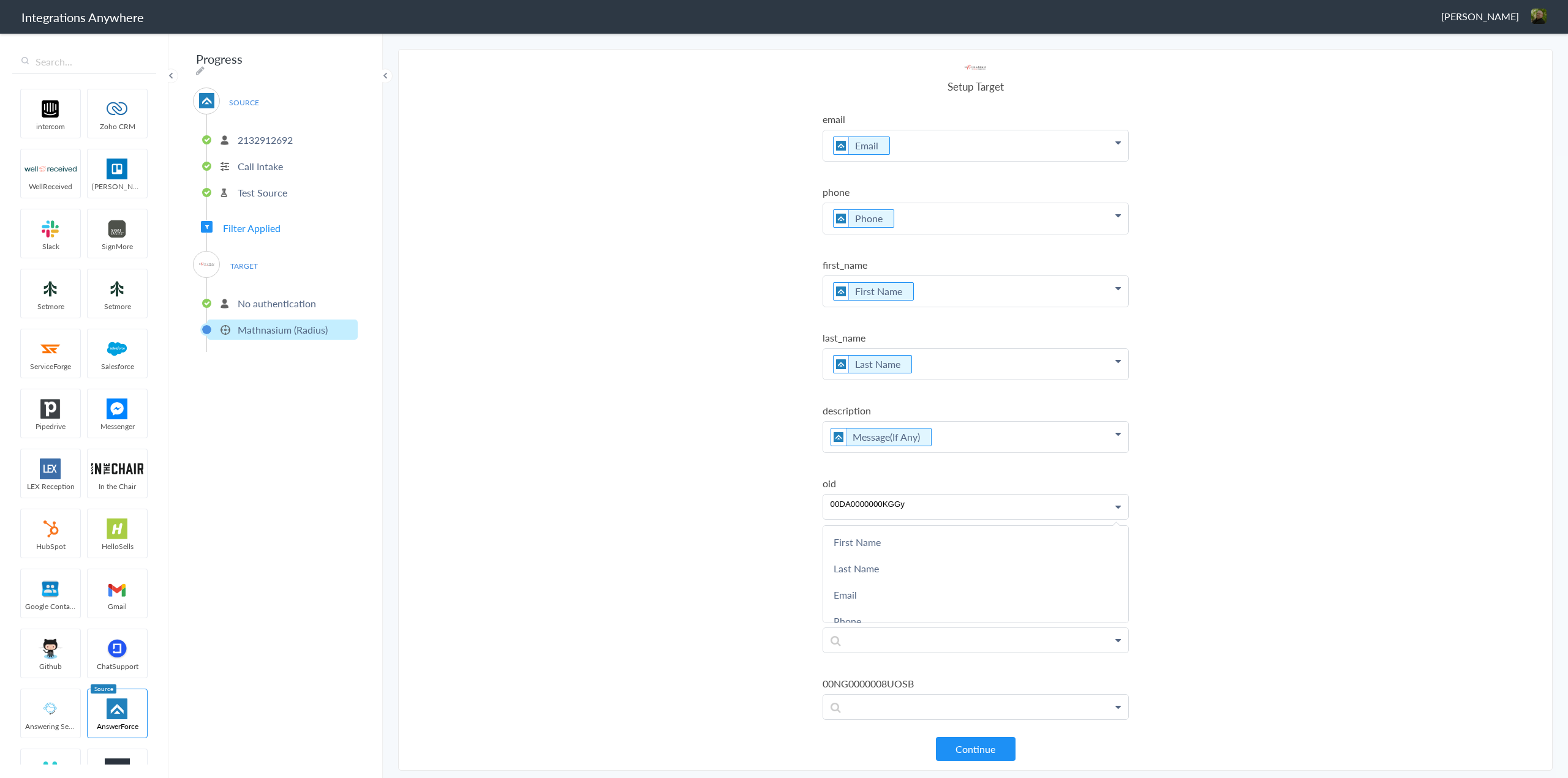
click at [663, 565] on section "Select Account 2132912692 Rename Delete (a minute ago) 1210008149 Rename Delete…" at bounding box center [976, 410] width 1155 height 721
click at [880, 569] on p at bounding box center [975, 574] width 305 height 25
click at [699, 623] on section "Select Account 2132912692 Rename Delete (a minute ago) 1210008149 Rename Delete…" at bounding box center [976, 410] width 1155 height 721
click at [884, 639] on p at bounding box center [975, 640] width 305 height 25
drag, startPoint x: 928, startPoint y: 505, endPoint x: 749, endPoint y: 504, distance: 179.0
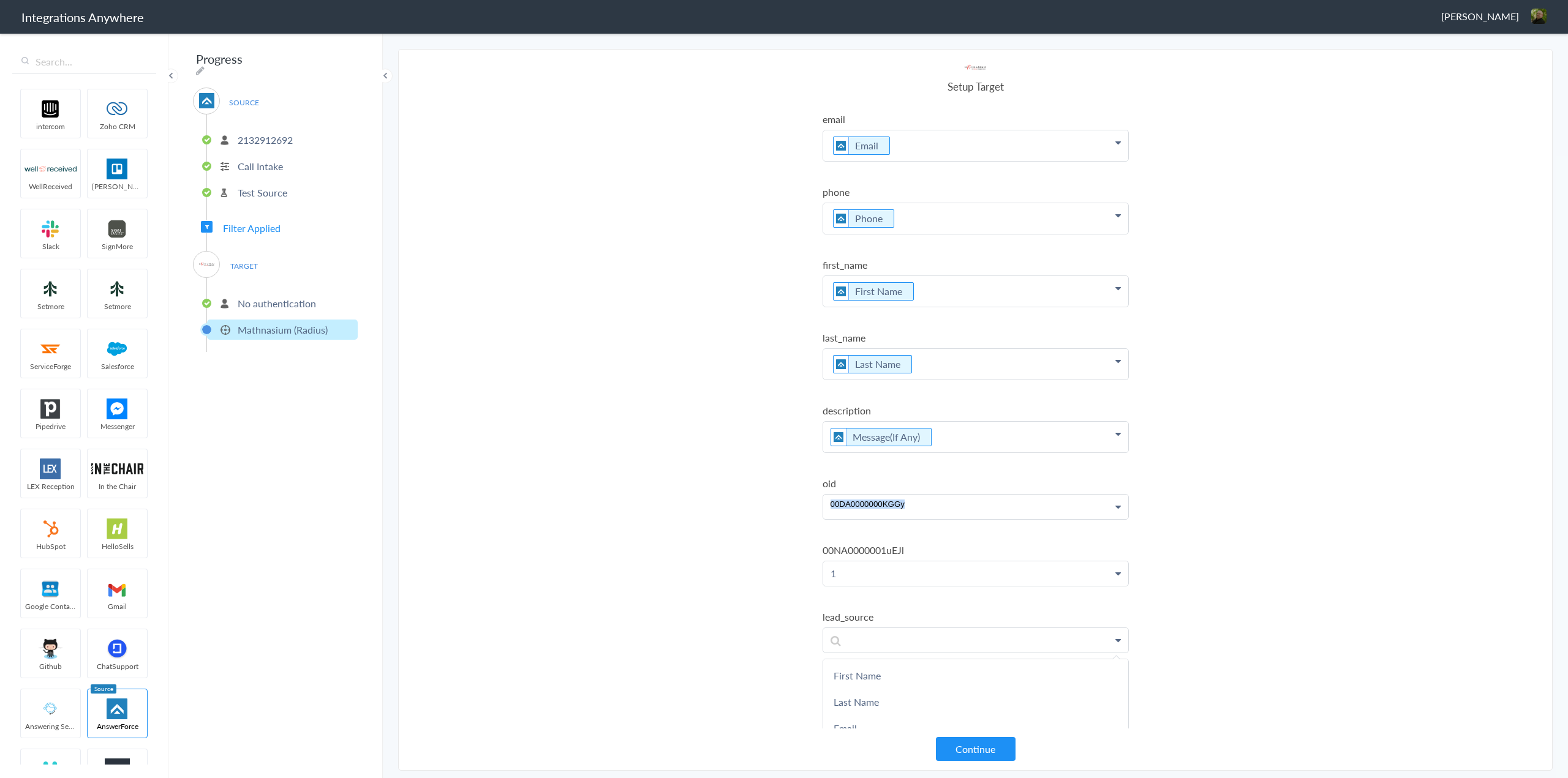
click at [749, 504] on section "Select Account 2132912692 Rename Delete (a minute ago) 1210008149 Rename Delete…" at bounding box center [976, 410] width 1155 height 721
click at [926, 612] on label "lead_source" at bounding box center [975, 617] width 306 height 14
click at [697, 600] on section "Select Account 2132912692 Rename Delete (a minute ago) 1210008149 Rename Delete…" at bounding box center [976, 410] width 1155 height 721
click at [888, 646] on p at bounding box center [975, 640] width 305 height 25
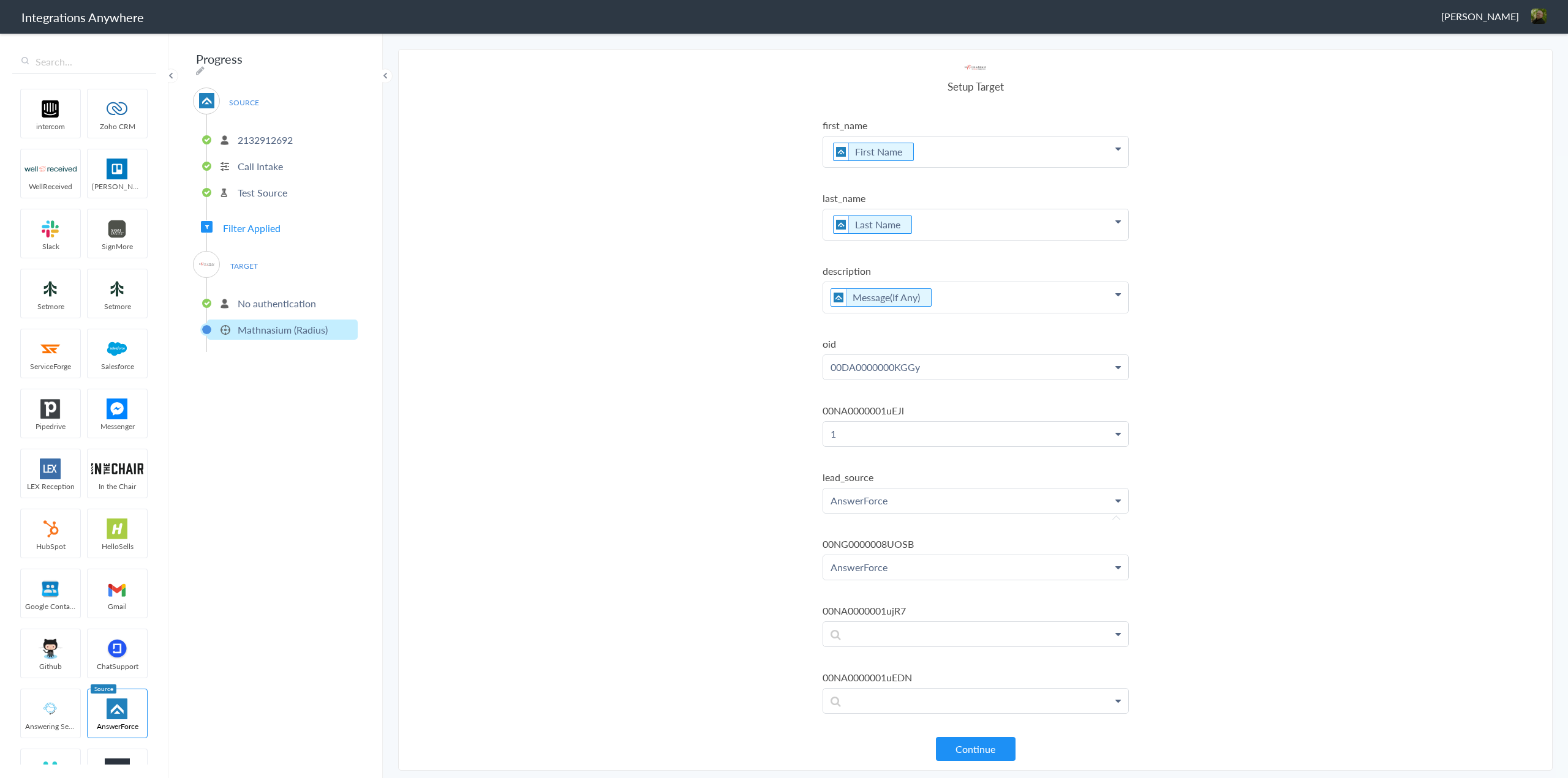
scroll to position [184, 0]
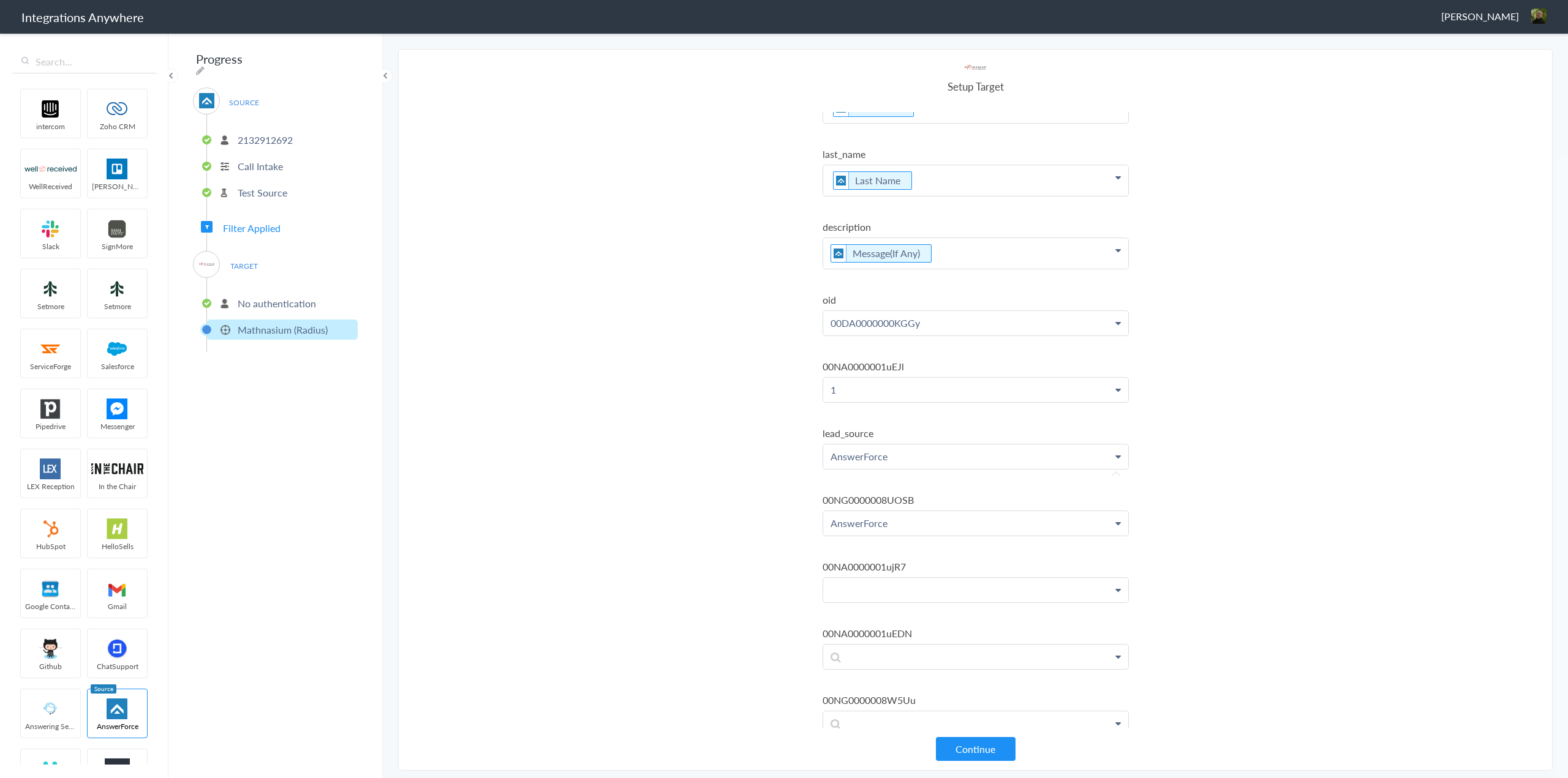
click at [930, 588] on p at bounding box center [975, 590] width 305 height 25
click at [899, 658] on p at bounding box center [975, 656] width 305 height 25
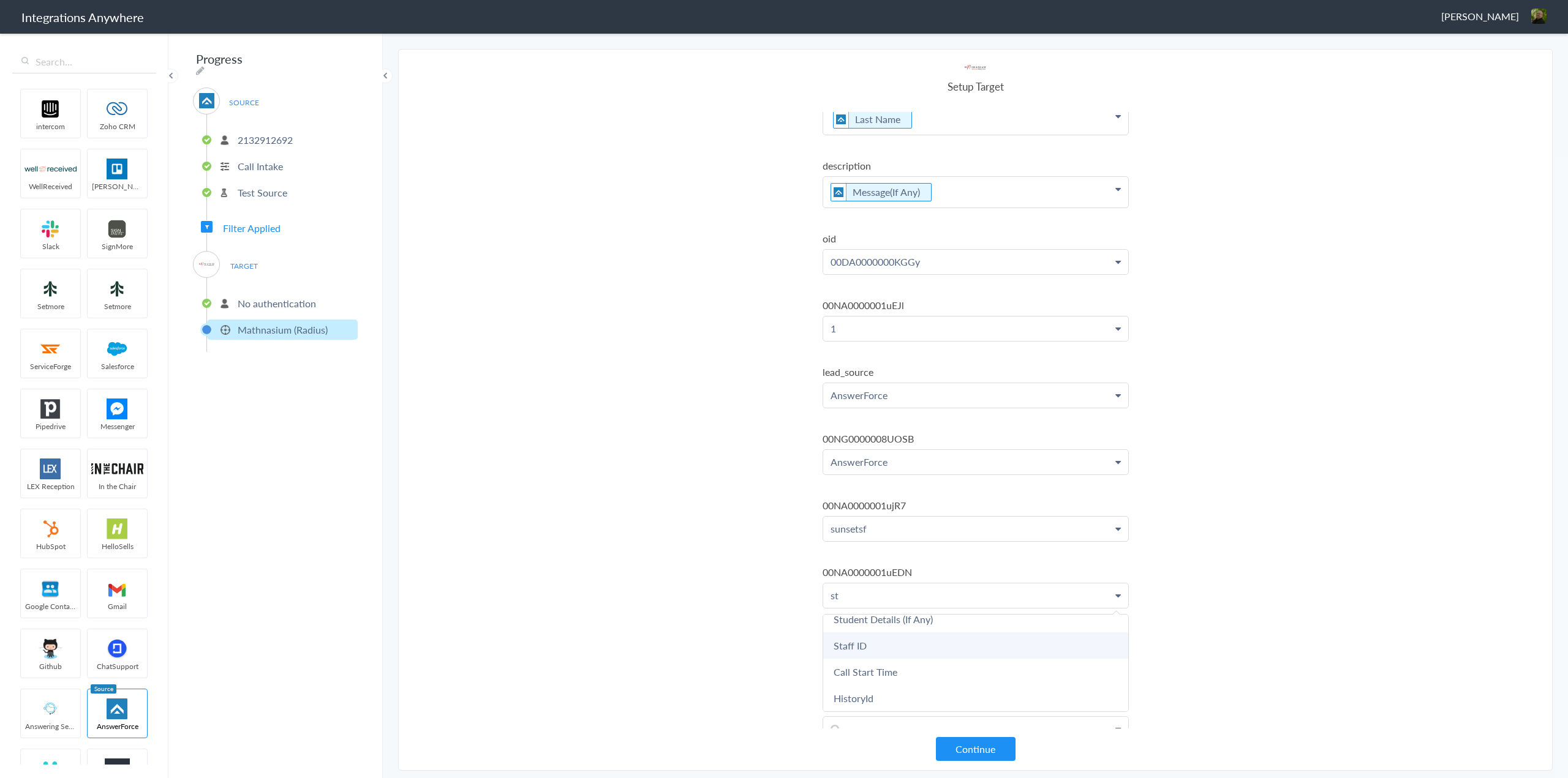
scroll to position [0, 0]
click at [903, 639] on link "Student's First Name" at bounding box center [975, 630] width 305 height 26
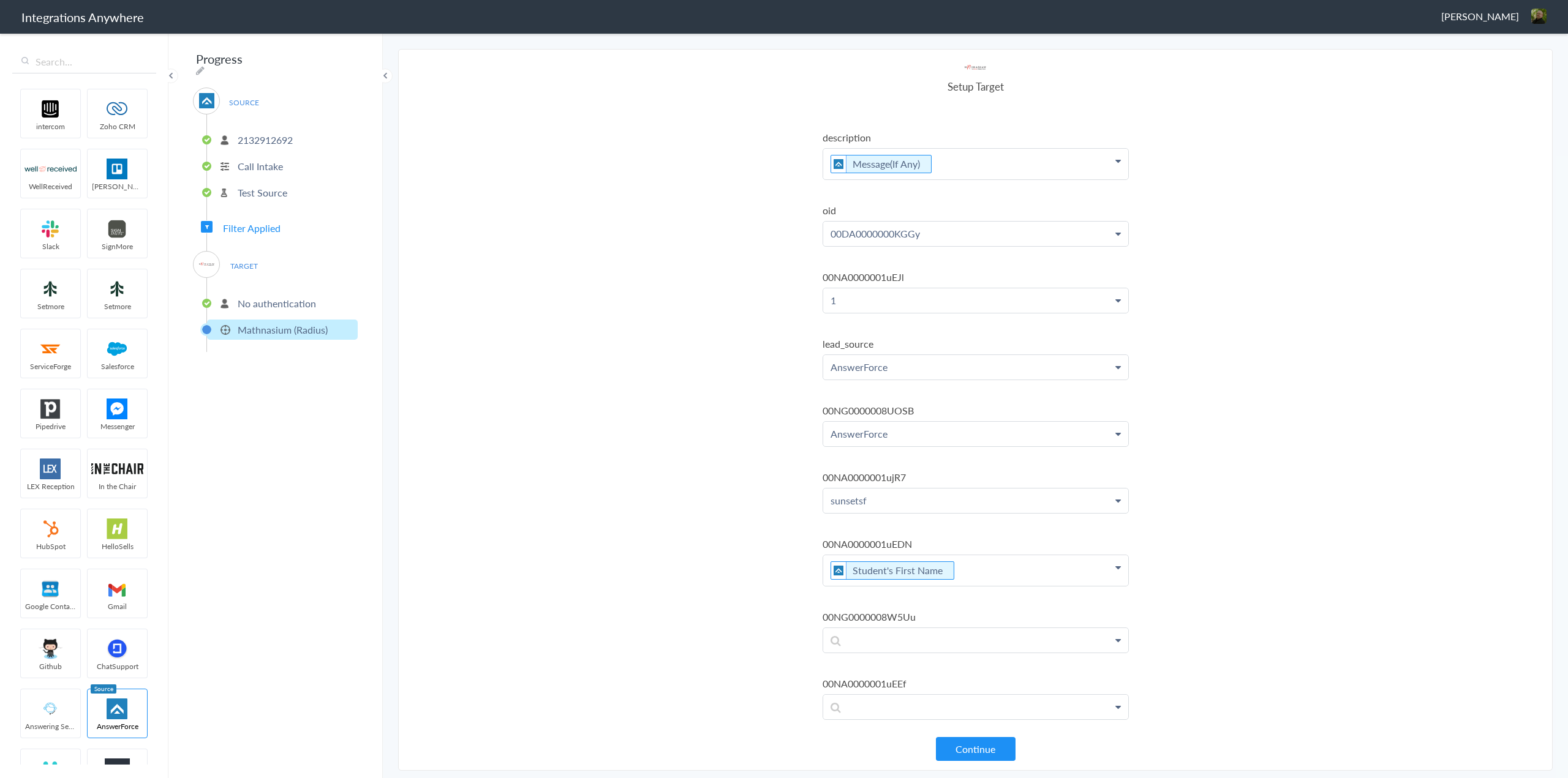
scroll to position [288, 0]
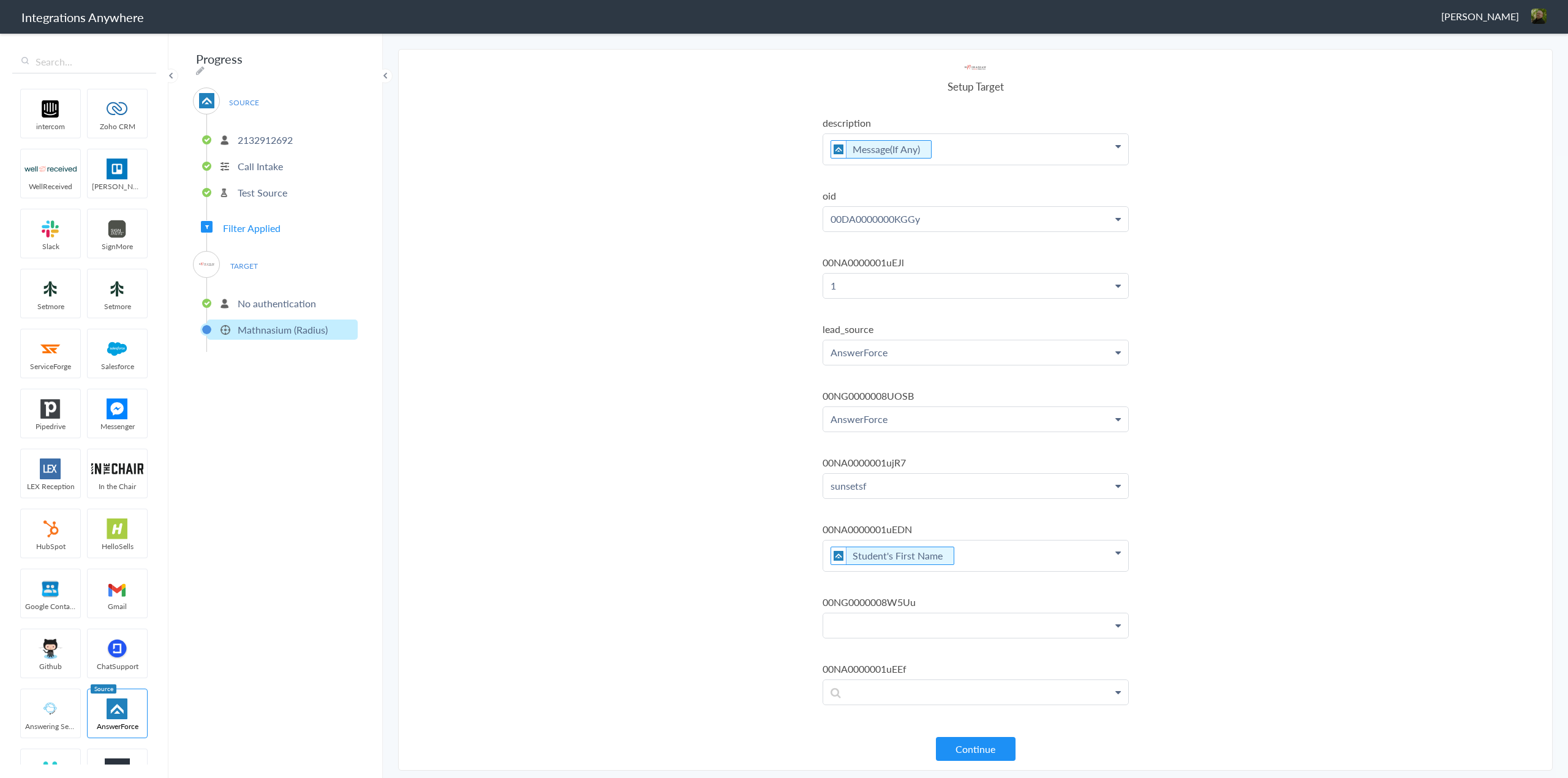
click at [899, 633] on p at bounding box center [975, 625] width 305 height 25
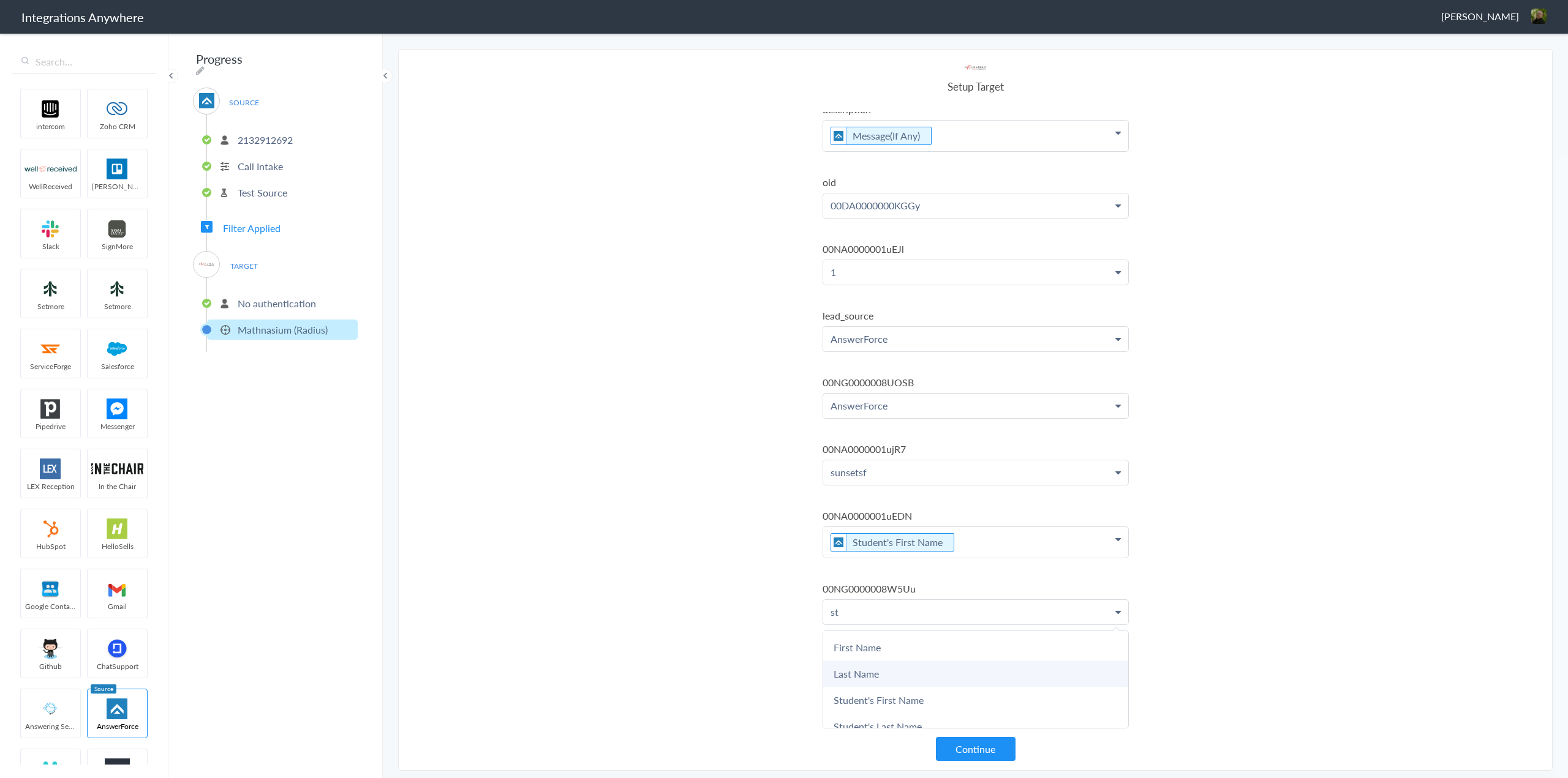
scroll to position [62, 0]
click at [904, 657] on link "Student's Last Name" at bounding box center [975, 665] width 305 height 26
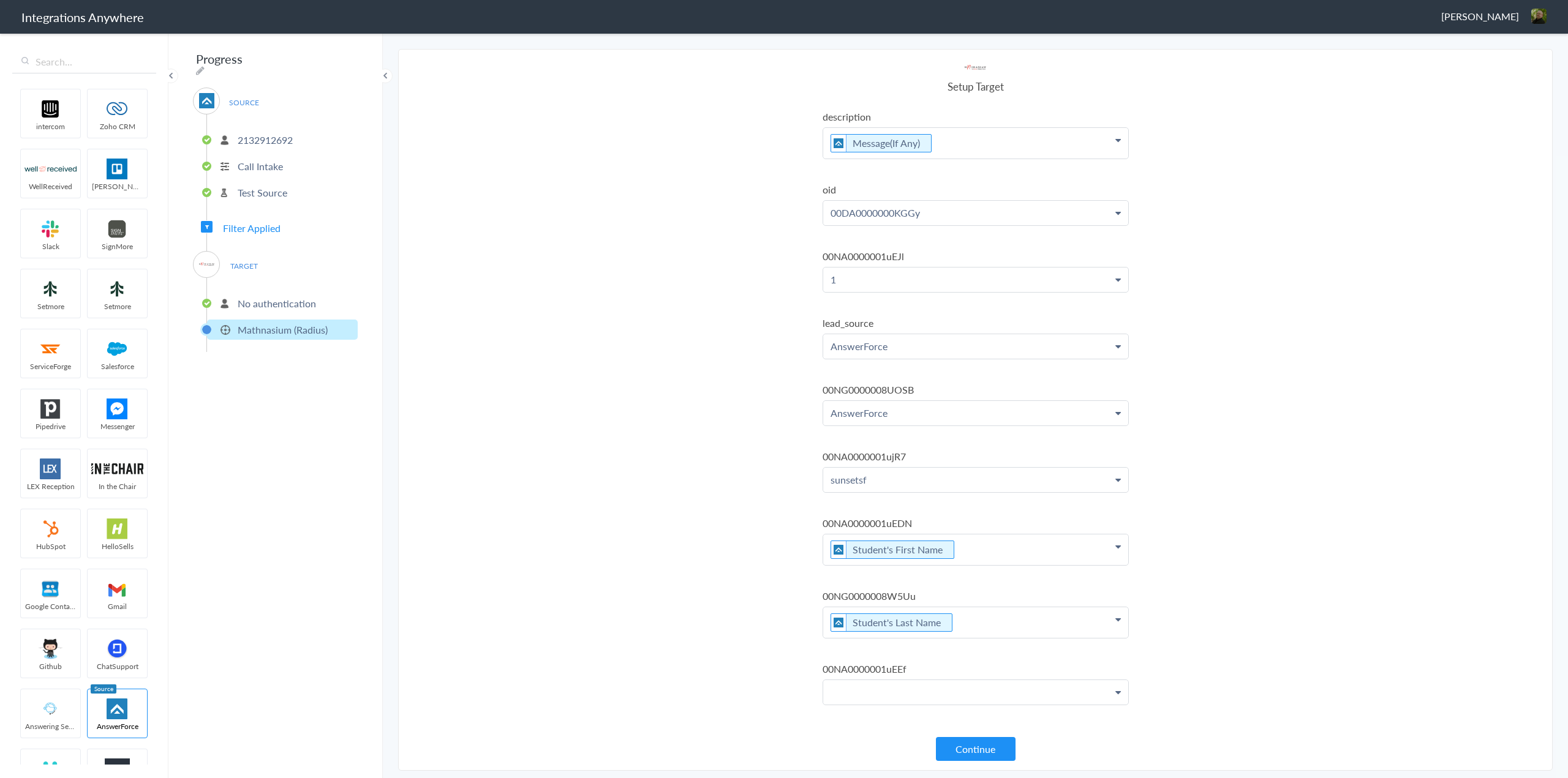
click at [902, 694] on p at bounding box center [975, 692] width 305 height 25
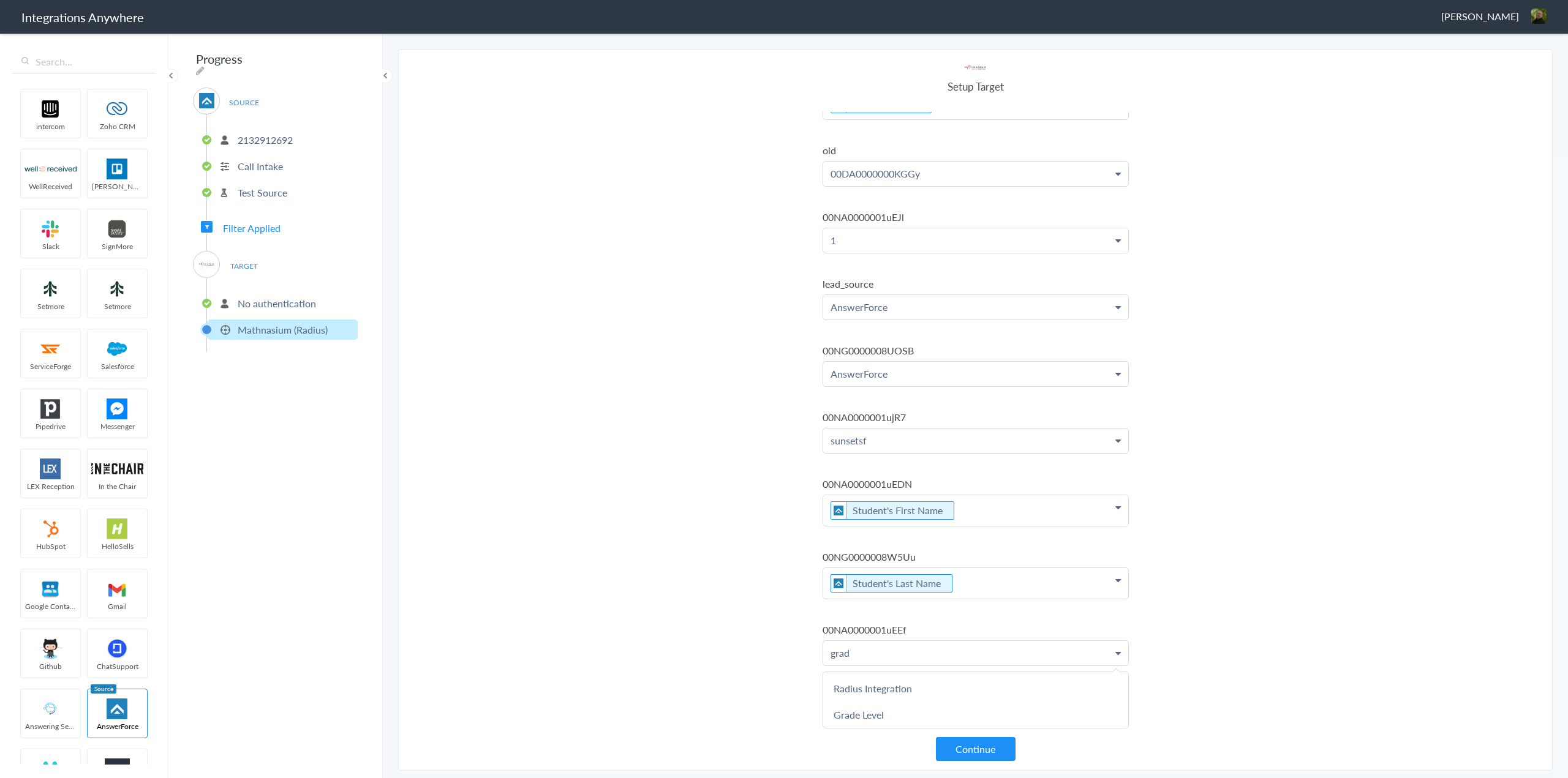
scroll to position [316, 0]
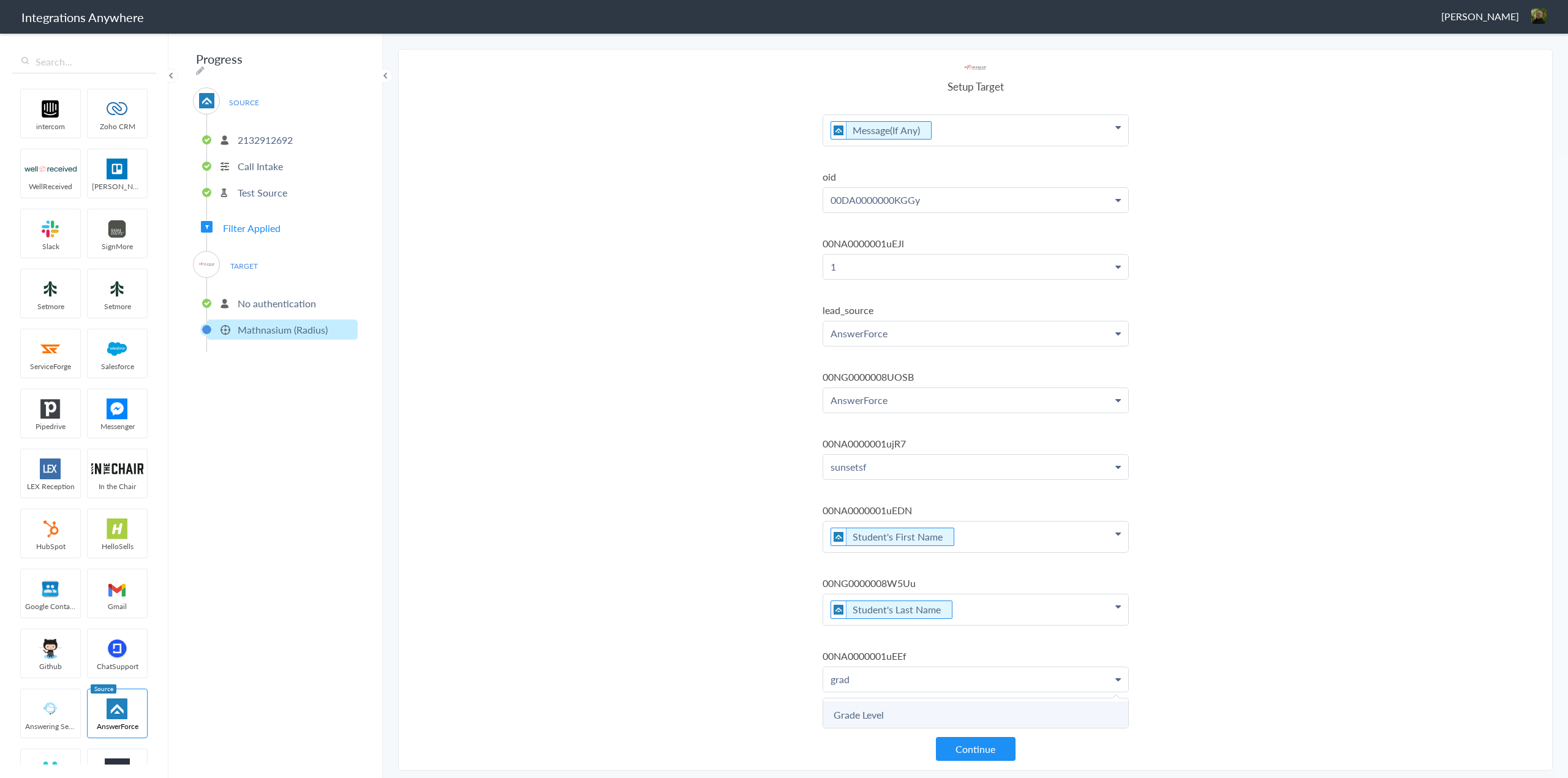
click at [884, 702] on link "Grade Level" at bounding box center [975, 714] width 305 height 26
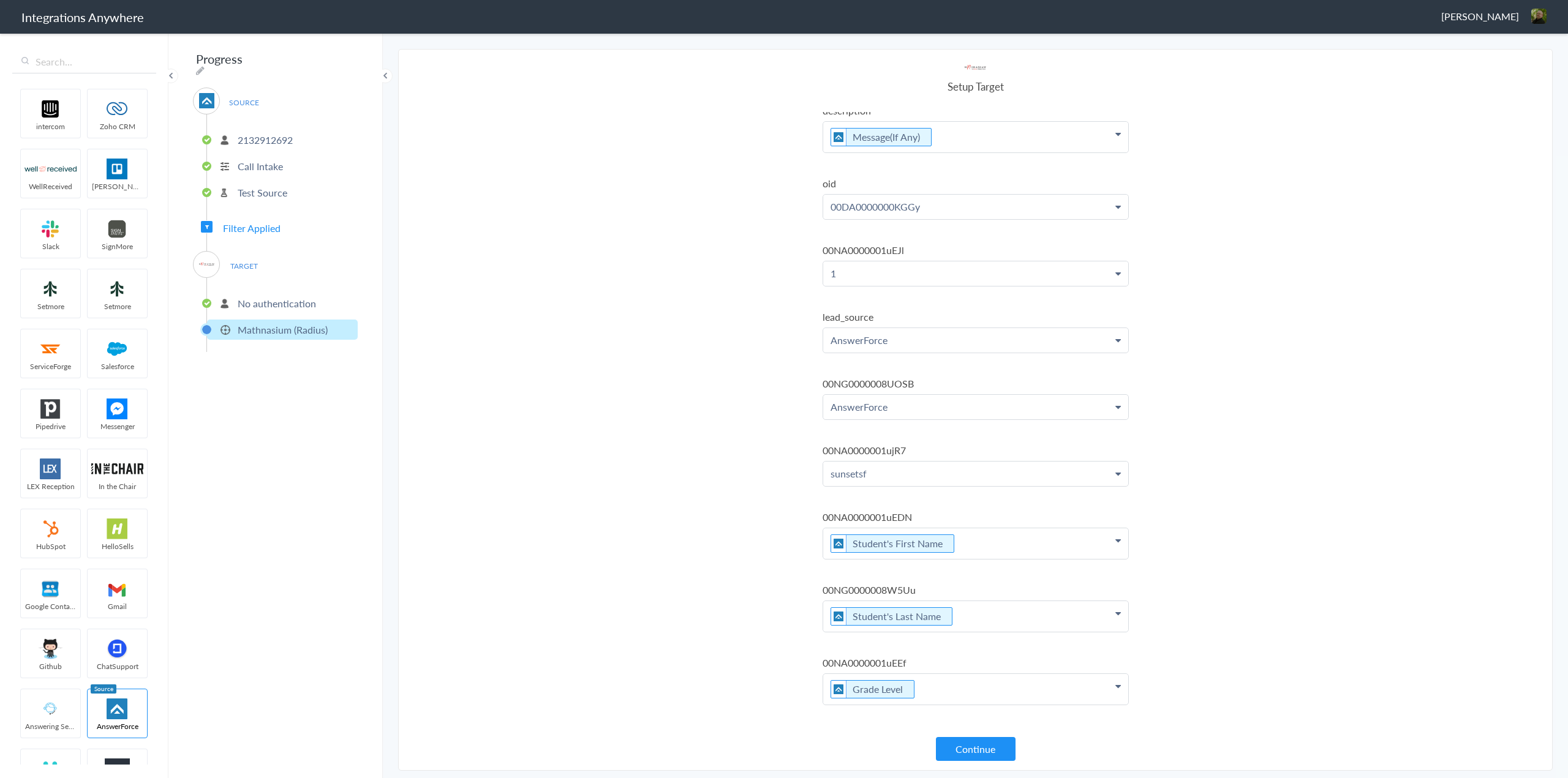
click at [734, 669] on section "Select Account 2132912692 Rename Delete (a minute ago) 1210008149 Rename Delete…" at bounding box center [976, 410] width 1155 height 721
click at [979, 750] on button "Continue" at bounding box center [976, 749] width 80 height 24
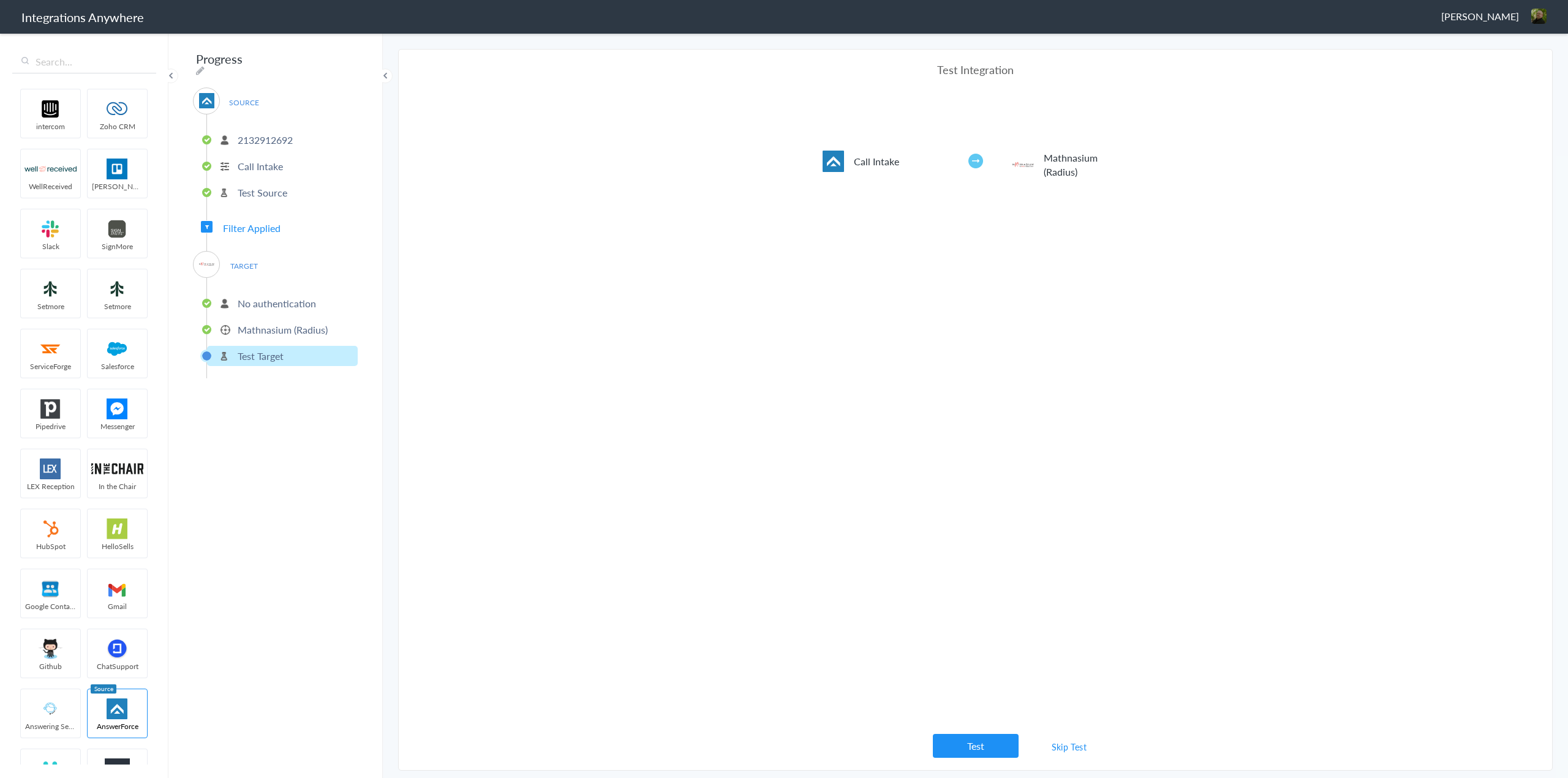
click at [1068, 748] on link "Skip Test" at bounding box center [1069, 746] width 65 height 22
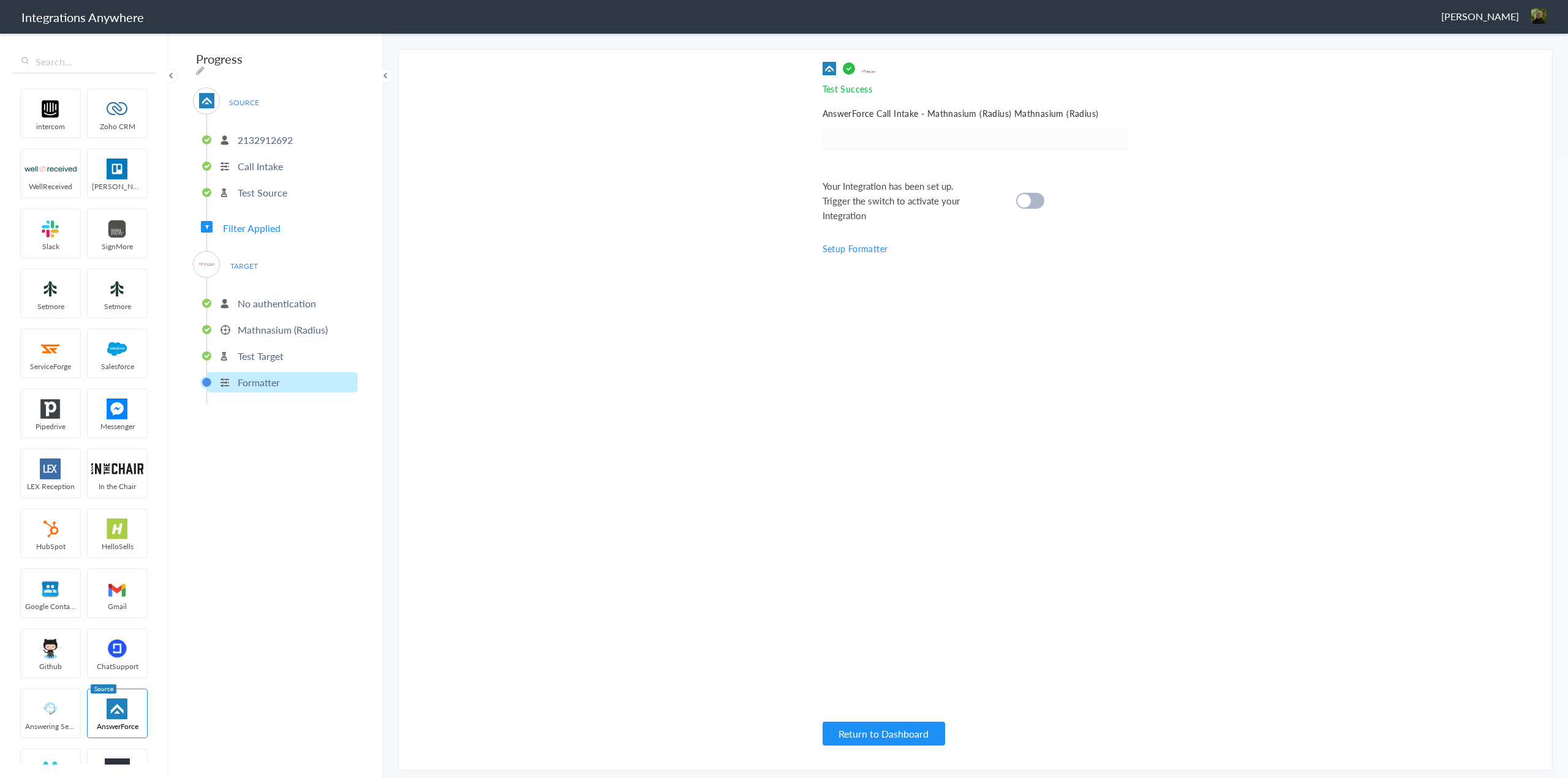
click at [872, 246] on link "Setup Formatter" at bounding box center [855, 248] width 66 height 12
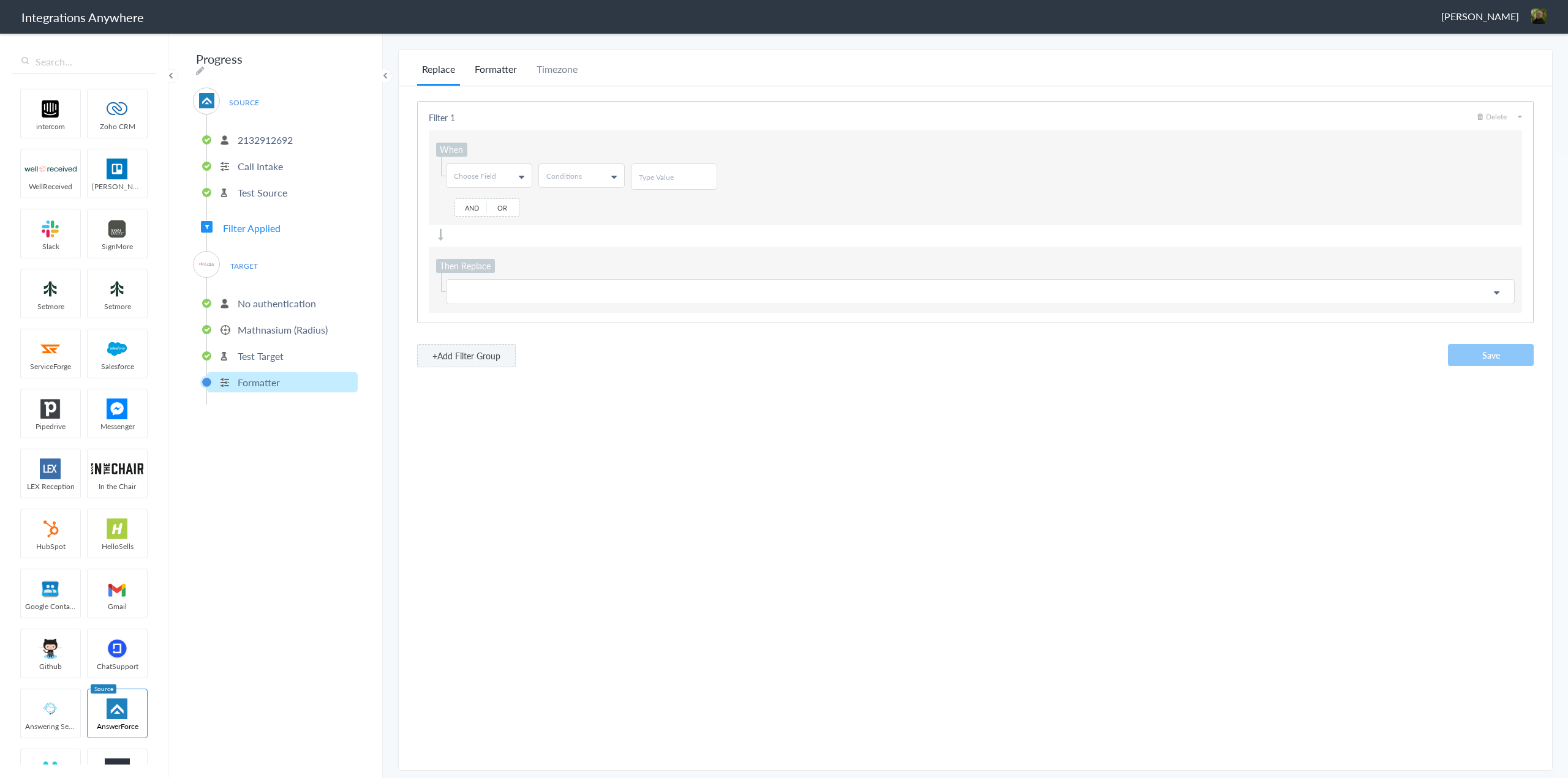
click at [490, 69] on li "Formatter" at bounding box center [496, 74] width 52 height 24
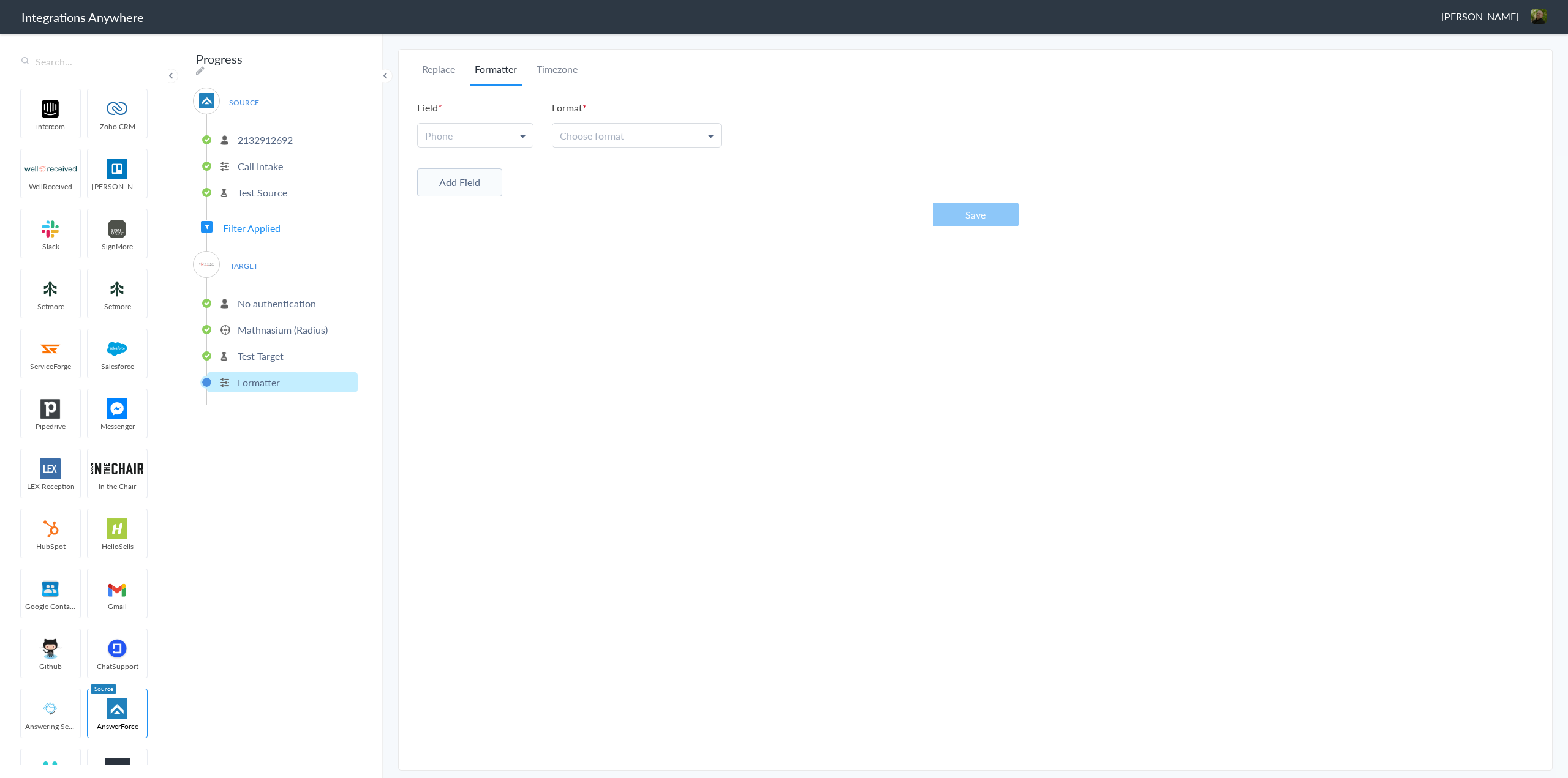
click at [517, 139] on link "Phone" at bounding box center [475, 135] width 115 height 23
click at [482, 197] on link "Phone" at bounding box center [474, 191] width 114 height 26
click at [690, 139] on link "Choose format" at bounding box center [637, 135] width 168 height 23
click at [629, 213] on link "5032134639" at bounding box center [636, 221] width 167 height 26
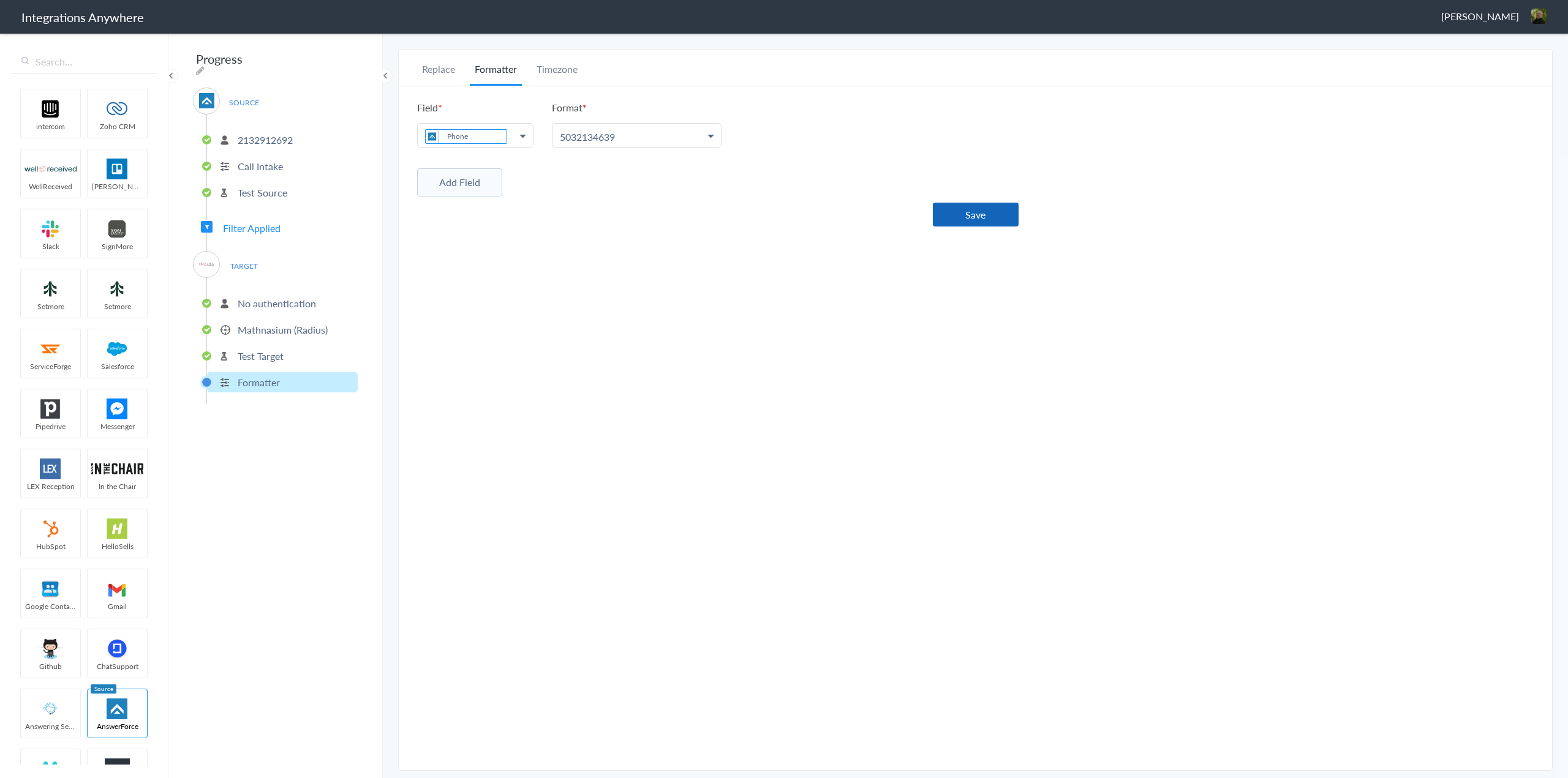
click at [972, 216] on button "Save" at bounding box center [975, 215] width 86 height 24
click at [263, 354] on p "Test Target" at bounding box center [260, 356] width 46 height 14
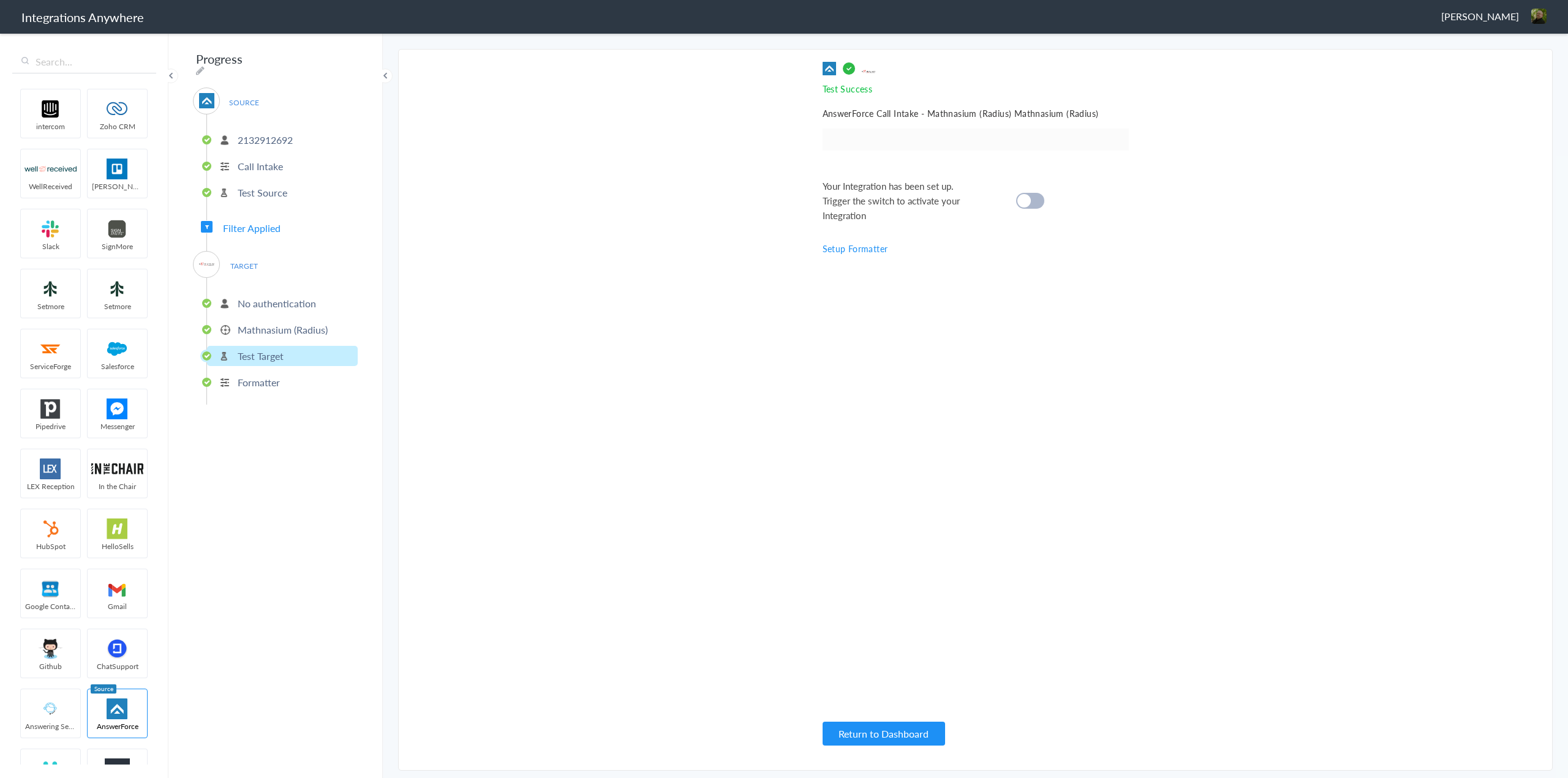
click at [1031, 198] on div at bounding box center [1030, 201] width 28 height 16
click at [870, 736] on button "Return to Dashboard" at bounding box center [883, 733] width 122 height 24
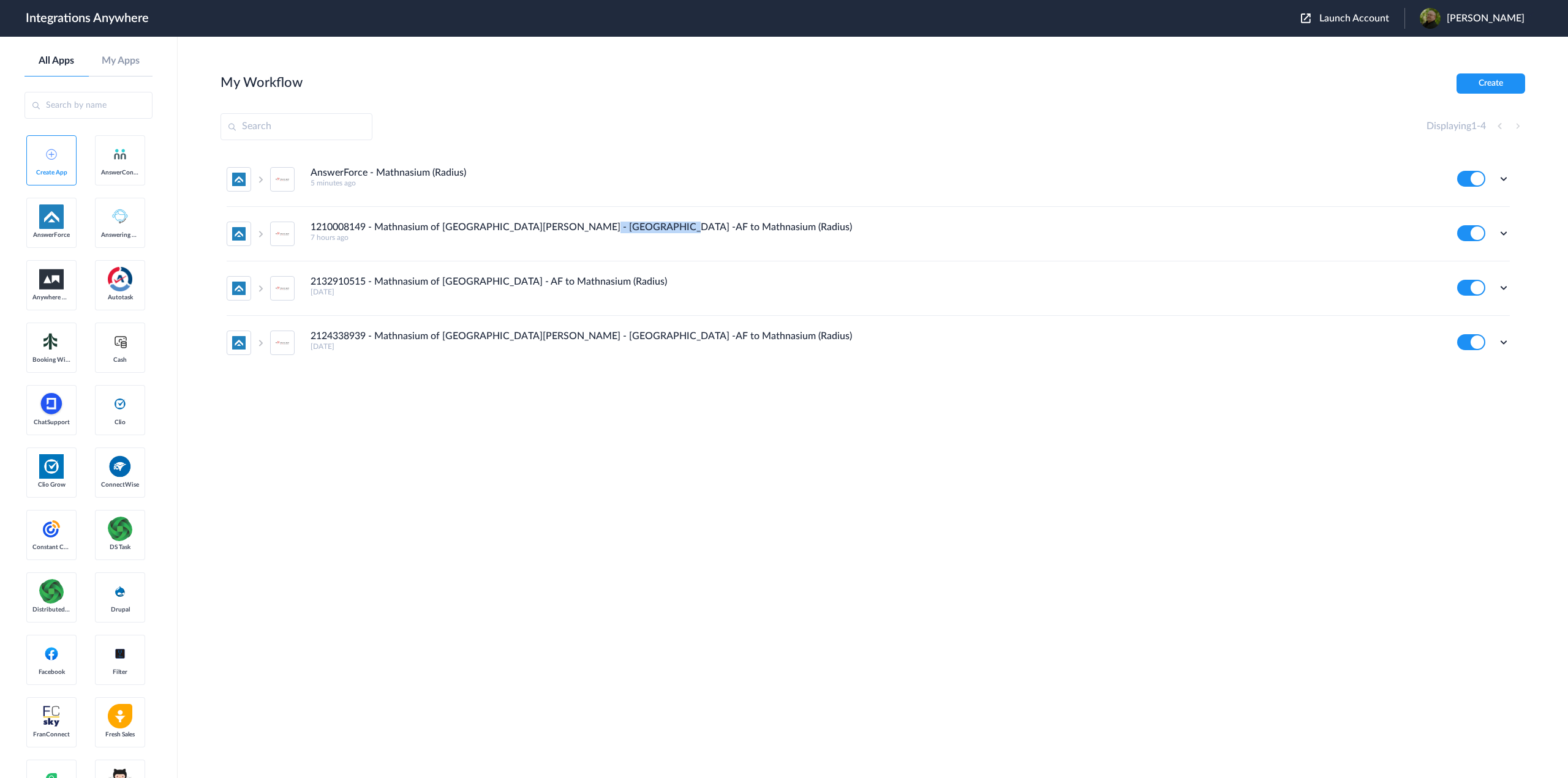
drag, startPoint x: 705, startPoint y: 226, endPoint x: 604, endPoint y: 233, distance: 101.2
click at [581, 223] on div "1210008149 - Mathnasium of [GEOGRAPHIC_DATA][PERSON_NAME] - [GEOGRAPHIC_DATA] -…" at bounding box center [875, 231] width 1130 height 21
drag, startPoint x: 659, startPoint y: 284, endPoint x: 278, endPoint y: 284, distance: 381.0
click at [278, 284] on li "2132910515 - Mathnasium of [GEOGRAPHIC_DATA] - AF to Mathnasium (Radius) [DATE]…" at bounding box center [867, 289] width 1283 height 54
click at [655, 280] on div "2132910515 - Mathnasium of [GEOGRAPHIC_DATA] - AF to Mathnasium (Radius) [DATE]" at bounding box center [875, 286] width 1130 height 21
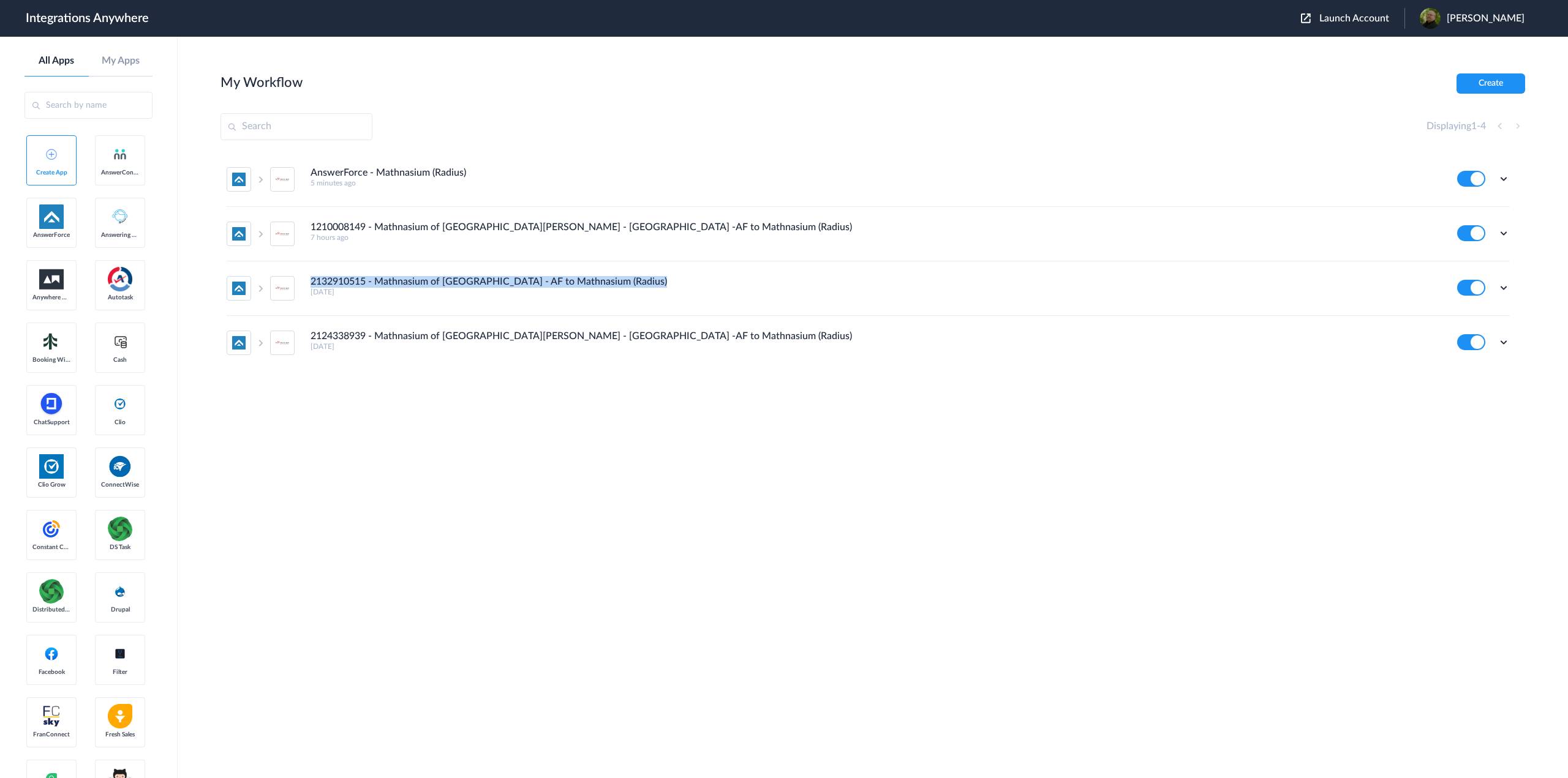
drag, startPoint x: 655, startPoint y: 280, endPoint x: 329, endPoint y: 284, distance: 326.0
click at [329, 284] on div "2132910515 - Mathnasium of [GEOGRAPHIC_DATA] - AF to Mathnasium (Radius) [DATE]" at bounding box center [875, 286] width 1130 height 21
copy h4 "2132910515 - Mathnasium of [GEOGRAPHIC_DATA] - AF to Mathnasium (Radius)"
click at [1500, 176] on icon at bounding box center [1503, 178] width 12 height 12
click at [1455, 205] on link "Edit" at bounding box center [1454, 207] width 30 height 8
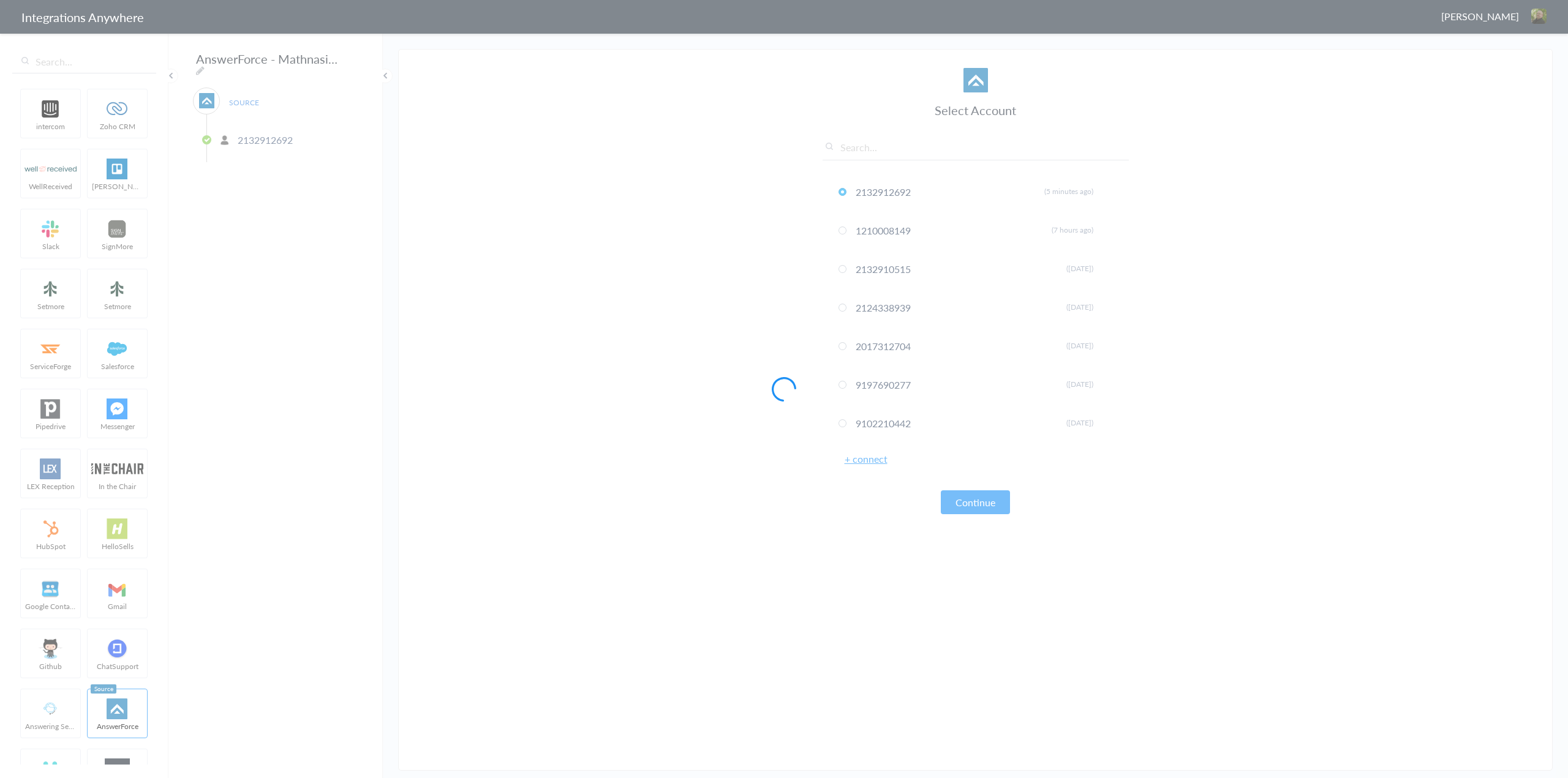
click at [345, 59] on div at bounding box center [784, 389] width 1568 height 778
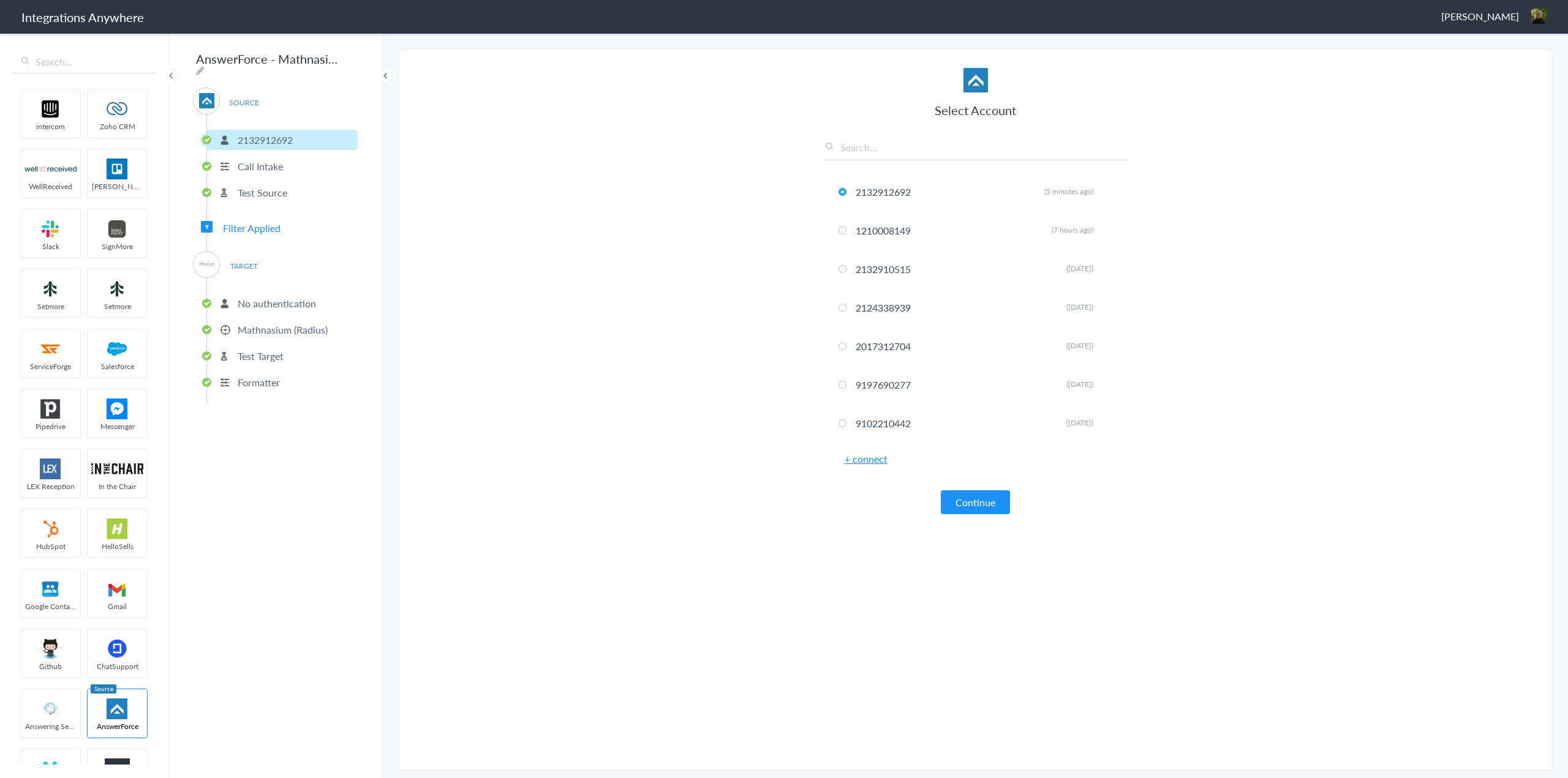
click at [204, 66] on icon at bounding box center [200, 71] width 8 height 10
drag, startPoint x: 335, startPoint y: 57, endPoint x: 105, endPoint y: 59, distance: 230.0
click at [105, 0] on body "Integrations Anywhere Glenn Jessup, Jr. Logout Dashboard intercom Zoho CRM Well…" at bounding box center [784, 0] width 1568 height 0
paste input "2132910515 - Mathnasium of Redwood City - AF to"
click at [204, 66] on icon at bounding box center [200, 71] width 8 height 10
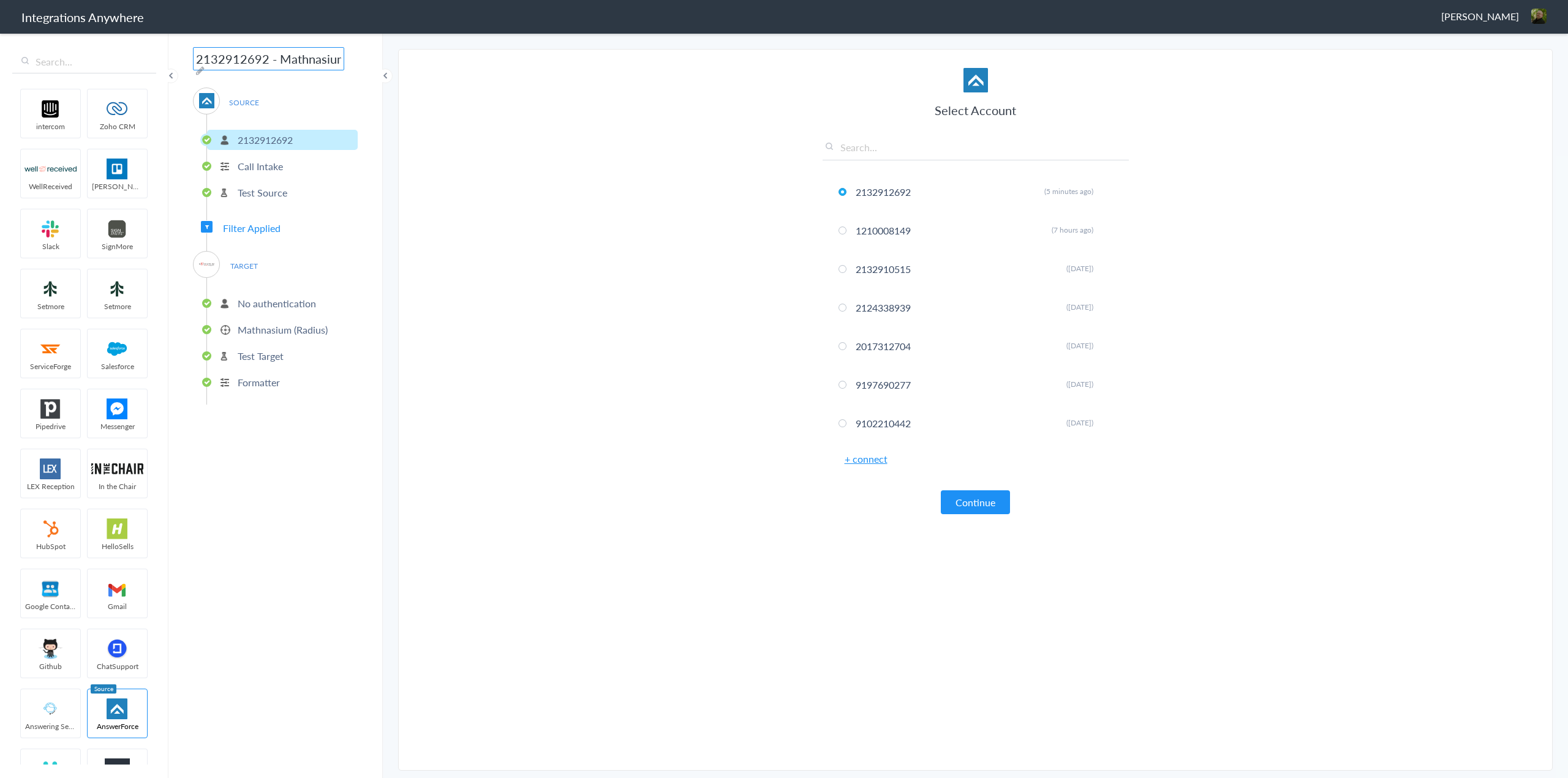
type input "2132912692 - Mathnasium of Redwood City - AF to Mathnasium (Radius)"
click at [610, 476] on section "Select Account 2132912692 Rename Delete (5 minutes ago) 1210008149 Rename Delet…" at bounding box center [976, 410] width 1155 height 721
click at [350, 197] on li "Test Source" at bounding box center [282, 192] width 151 height 21
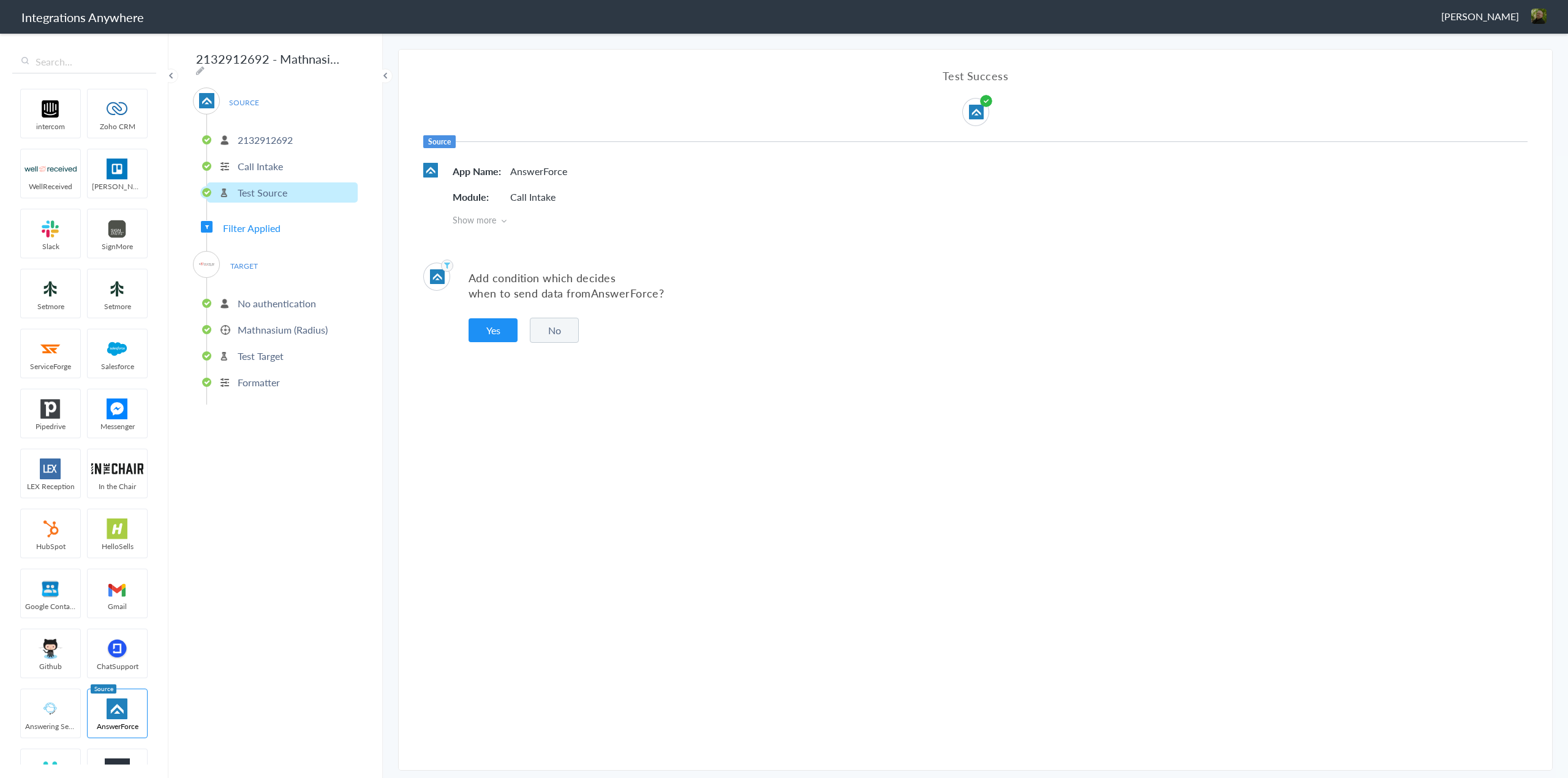
click at [1533, 10] on img at bounding box center [1539, 16] width 16 height 16
click at [1497, 67] on li "Dashboard" at bounding box center [1512, 63] width 84 height 18
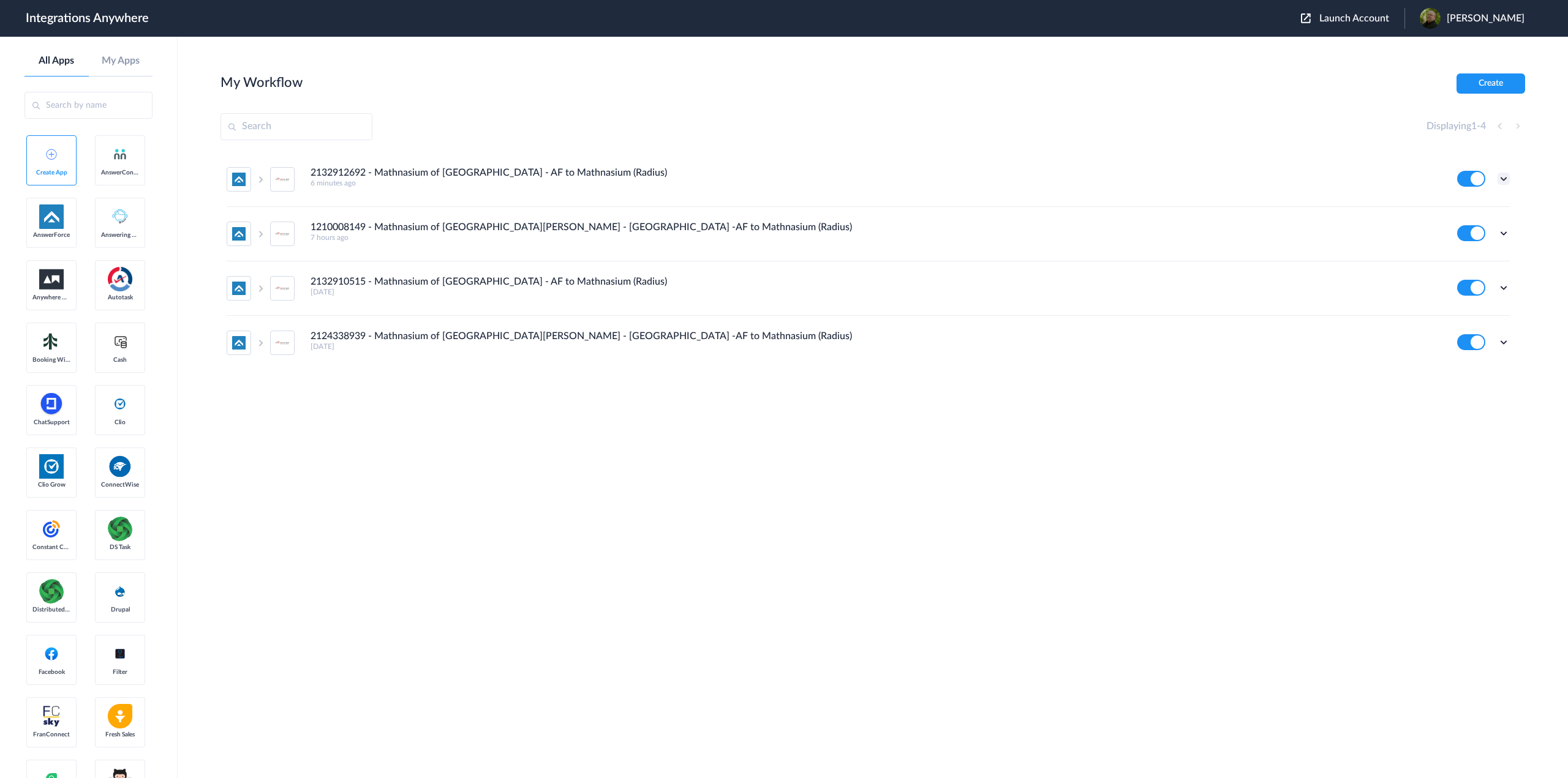
click at [1501, 180] on icon at bounding box center [1503, 178] width 12 height 12
click at [1465, 202] on li "Edit" at bounding box center [1470, 207] width 80 height 23
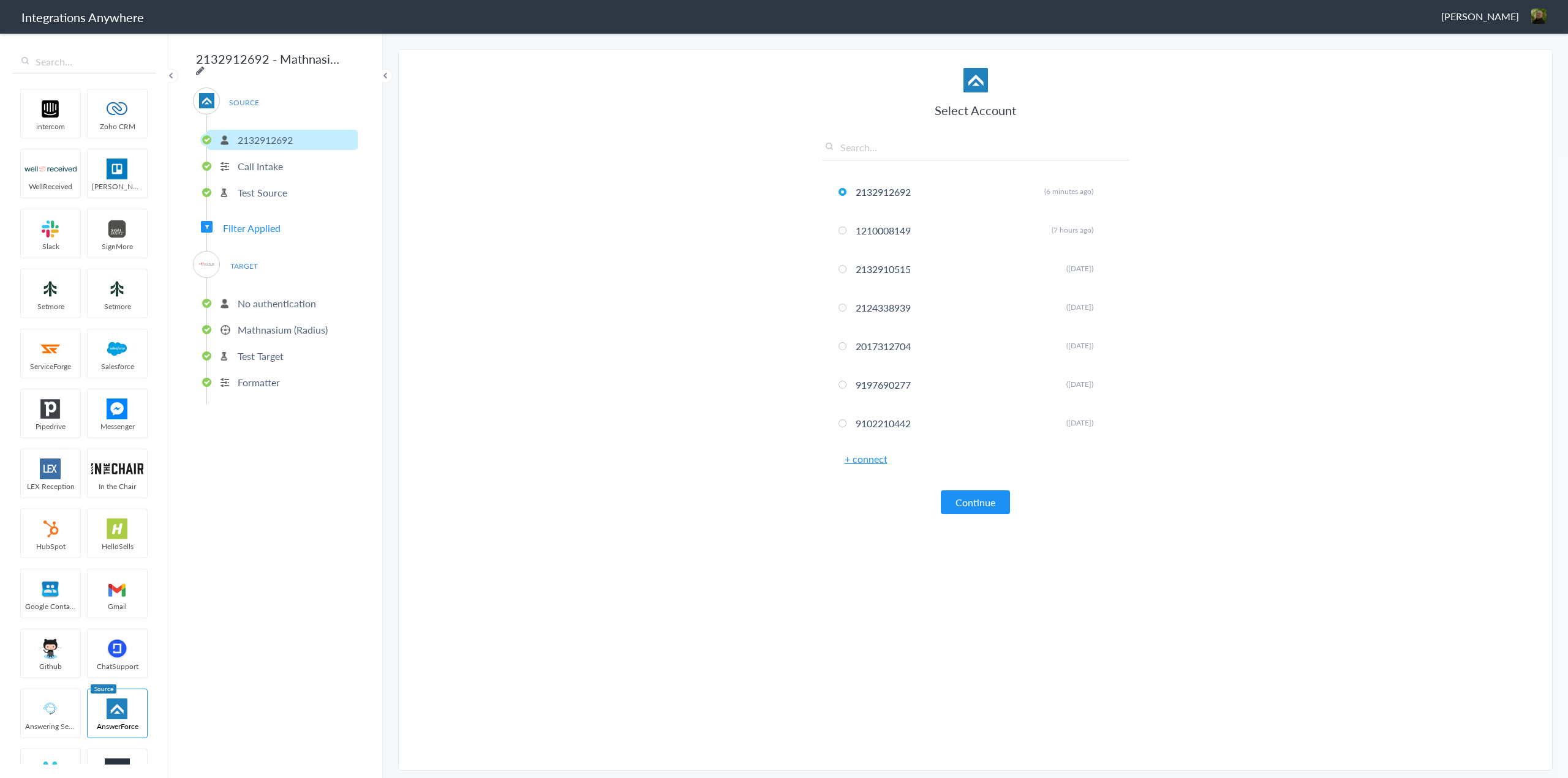
click at [204, 66] on icon at bounding box center [200, 71] width 8 height 10
click at [223, 59] on input "2132912692 - Mathnasium of [GEOGRAPHIC_DATA] - AF to Mathnasium (Radius)" at bounding box center [269, 59] width 151 height 23
type input "2132912692 - Mathnasium of Sunset - AF to Mathnasium (Radius)"
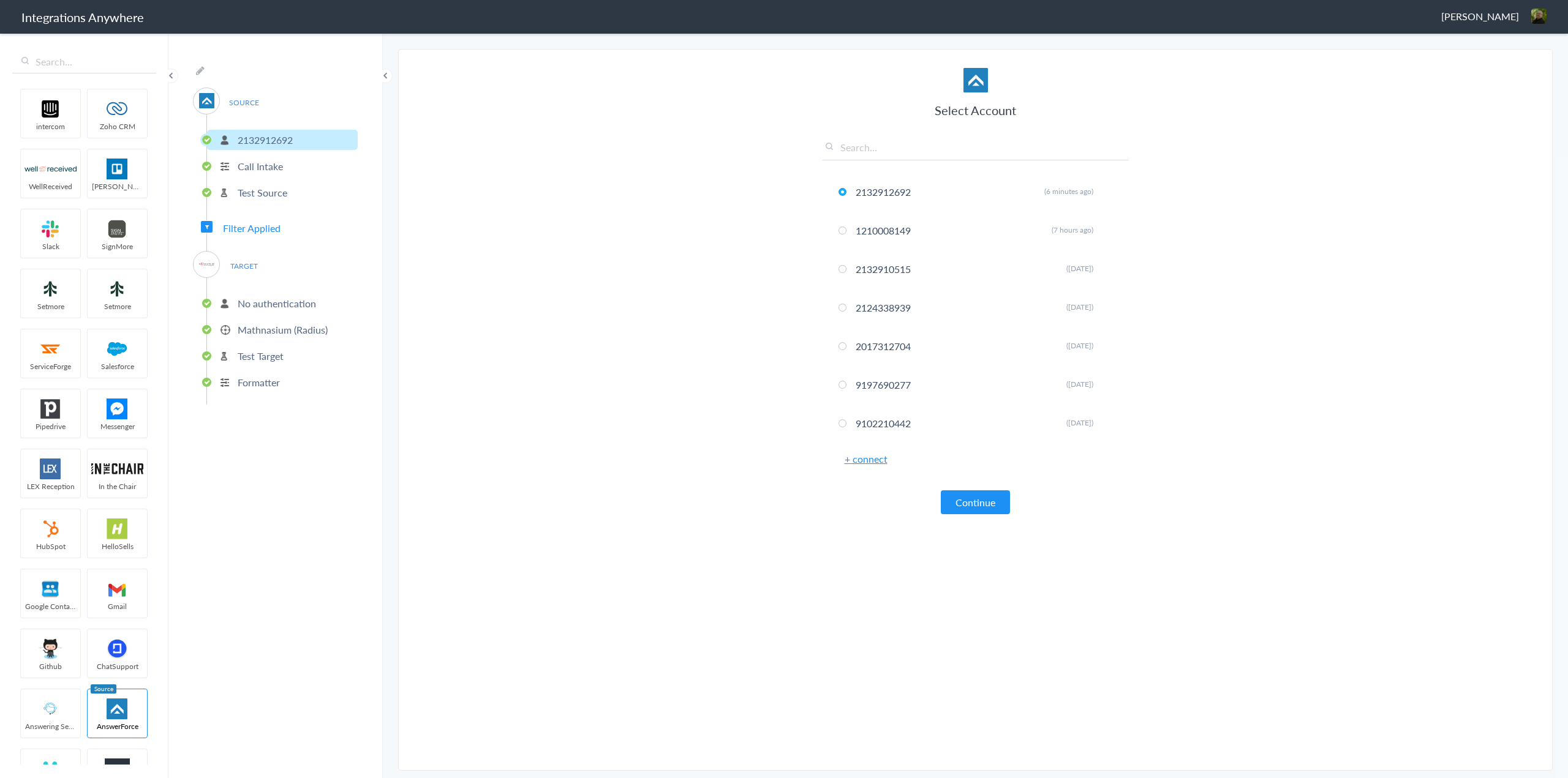
scroll to position [0, 0]
click at [522, 303] on section "Select Account 2132912692 Rename Delete (6 minutes ago) 1210008149 Rename Delet…" at bounding box center [976, 410] width 1155 height 721
click at [1543, 16] on img at bounding box center [1539, 16] width 16 height 16
click at [1521, 63] on li "Dashboard" at bounding box center [1512, 63] width 84 height 18
